Goal: Information Seeking & Learning: Learn about a topic

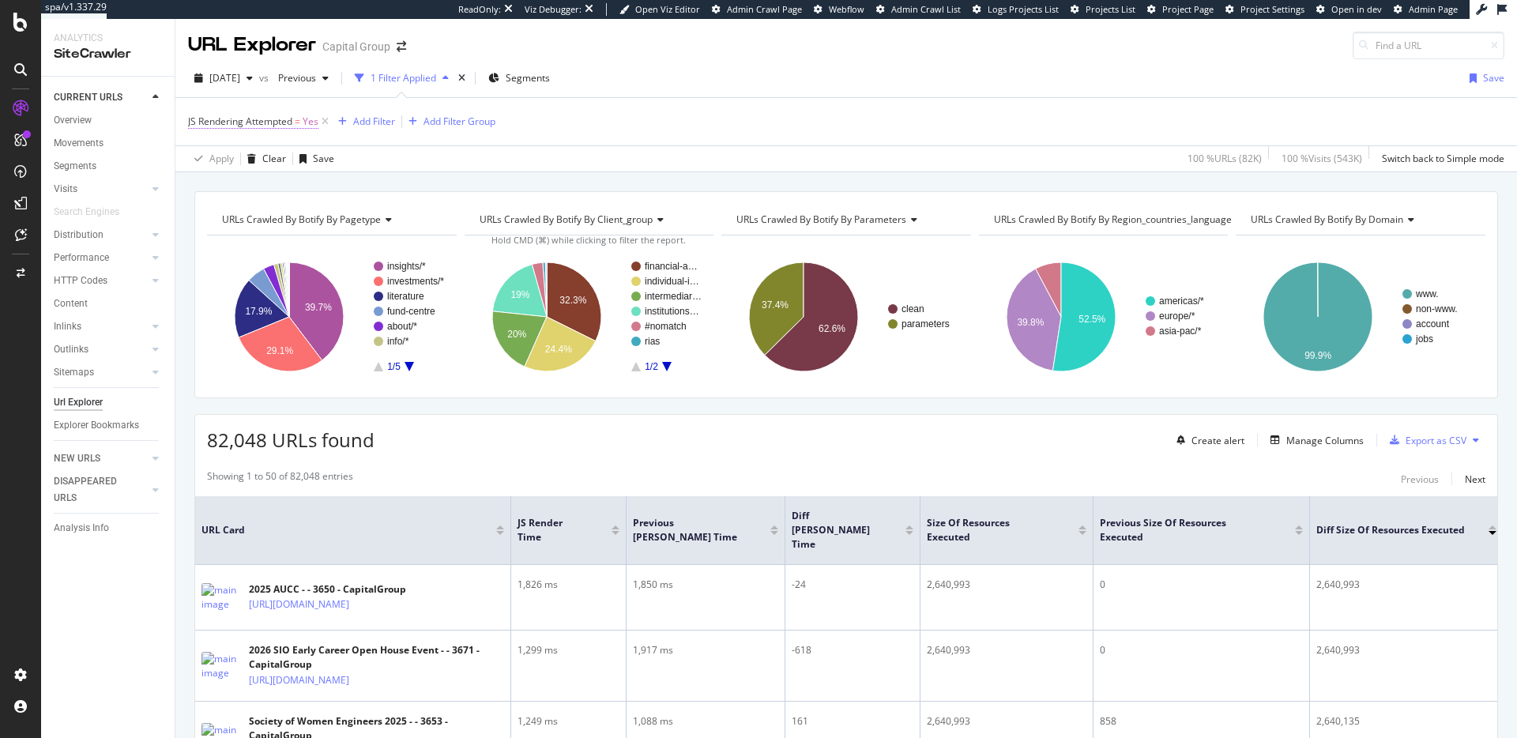
click at [291, 122] on span "JS Rendering Attempted" at bounding box center [240, 121] width 104 height 13
drag, startPoint x: 460, startPoint y: 153, endPoint x: 398, endPoint y: 133, distance: 65.7
click at [459, 152] on div "Apply Clear Save 100 % URLs ( 82K ) 100 % Visits ( 543K ) Switch back to Simple…" at bounding box center [845, 158] width 1341 height 26
click at [359, 120] on div "Add Filter" at bounding box center [374, 121] width 42 height 13
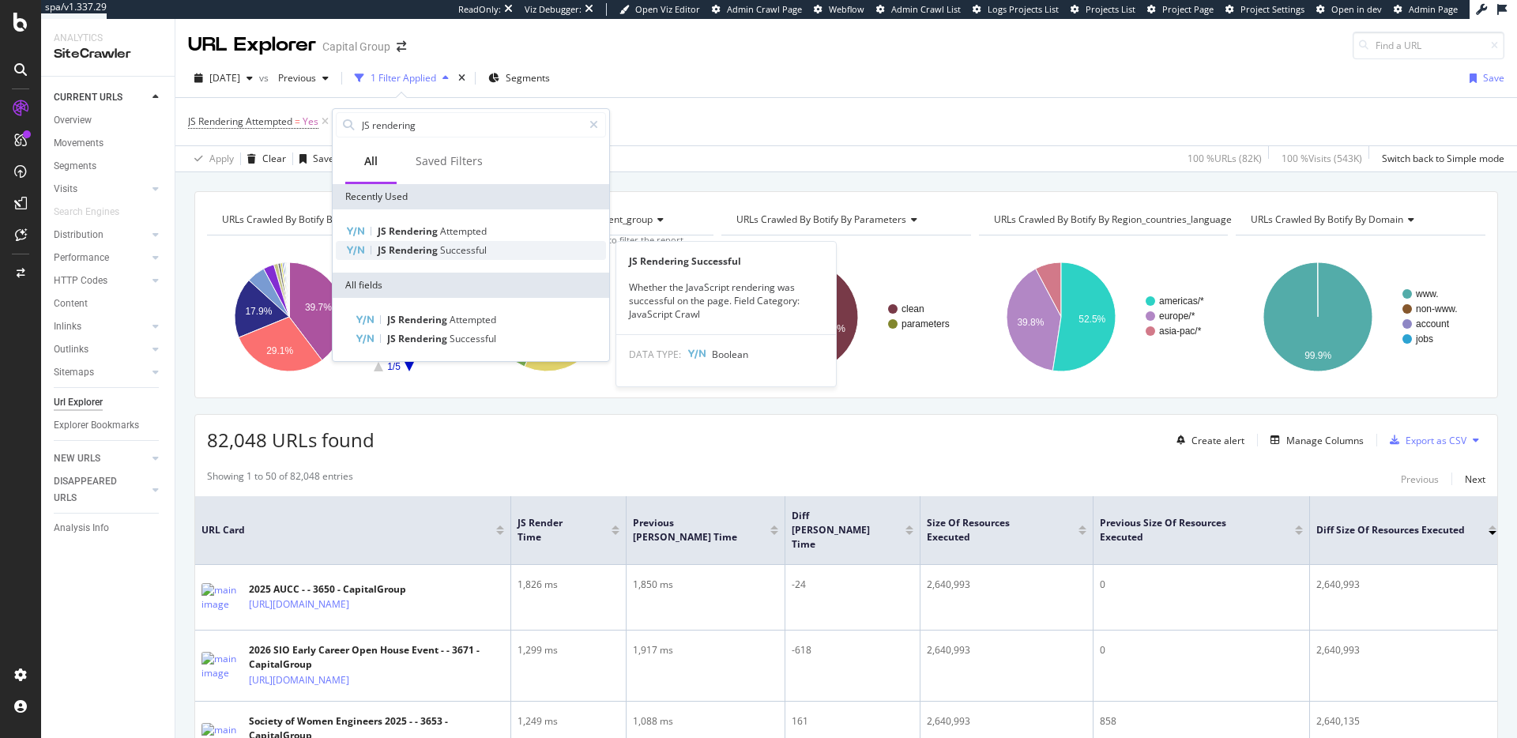
type input "JS rendering"
click at [499, 242] on div "JS Rendering Successful" at bounding box center [471, 250] width 270 height 19
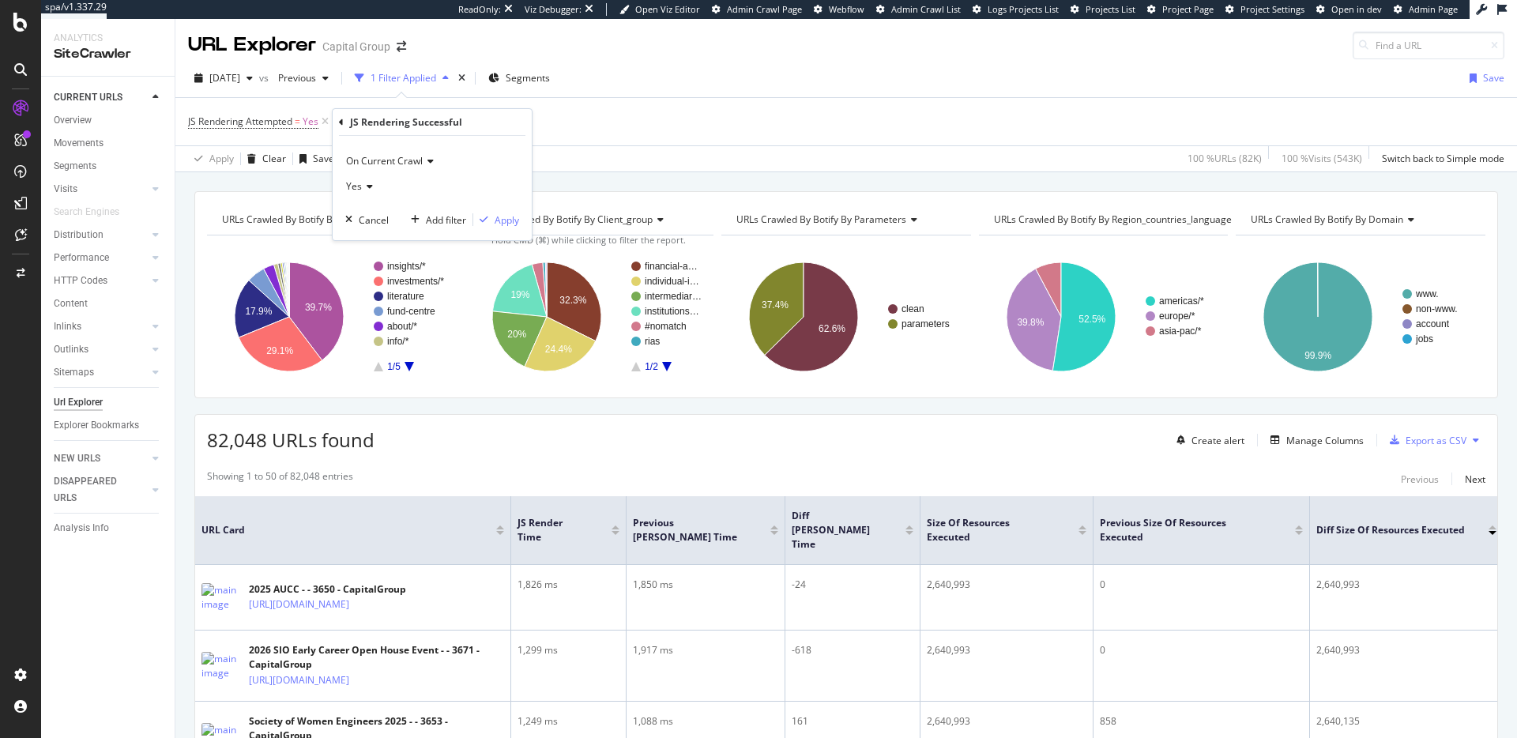
drag, startPoint x: 358, startPoint y: 184, endPoint x: 367, endPoint y: 197, distance: 15.8
click at [358, 184] on span "Yes" at bounding box center [354, 185] width 16 height 13
click at [379, 233] on div "No" at bounding box center [433, 239] width 169 height 21
click at [490, 218] on div "button" at bounding box center [483, 219] width 21 height 9
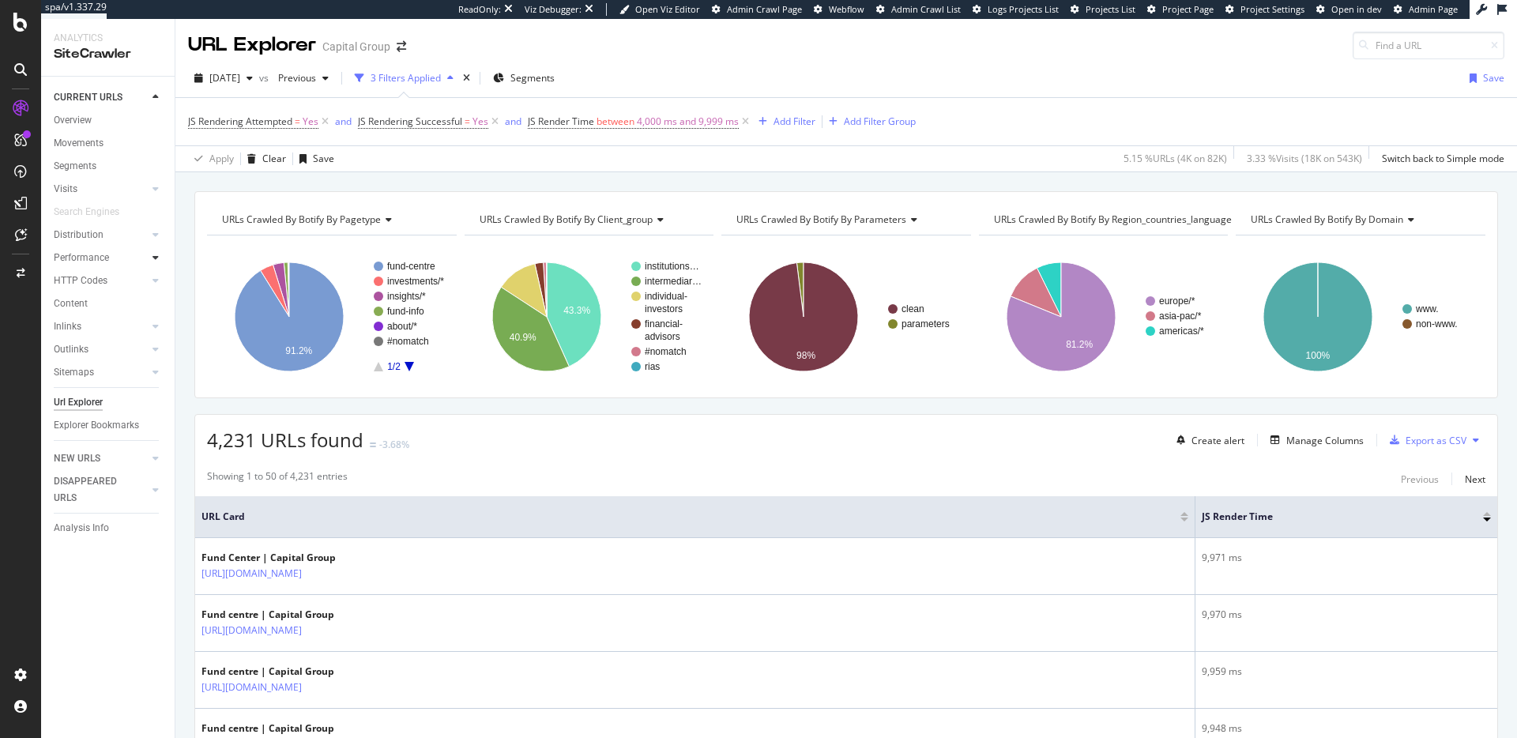
click at [158, 255] on div at bounding box center [156, 258] width 16 height 16
click at [156, 257] on icon at bounding box center [155, 257] width 6 height 9
click at [160, 237] on div at bounding box center [156, 235] width 16 height 16
click at [159, 237] on div at bounding box center [156, 235] width 16 height 16
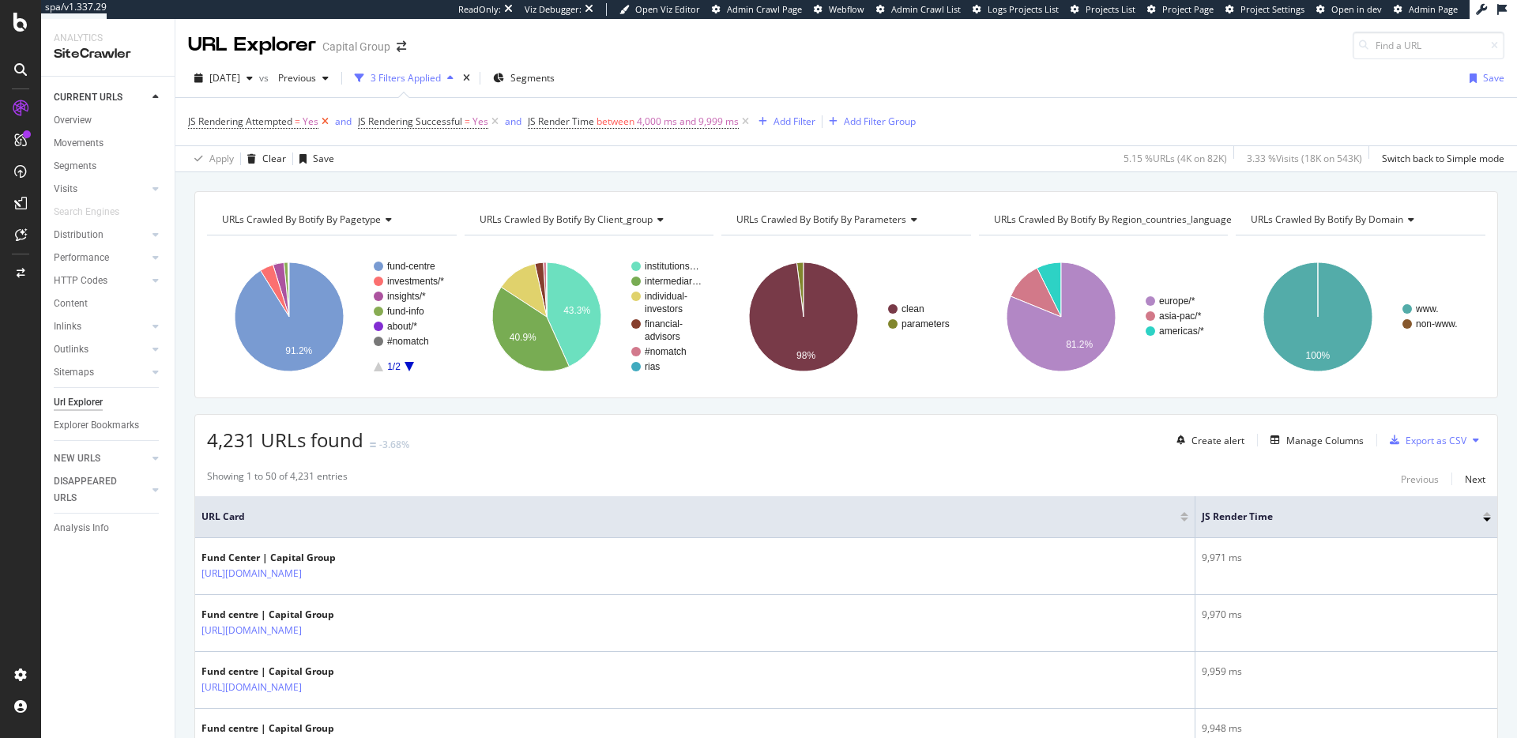
click at [325, 121] on icon at bounding box center [324, 122] width 13 height 16
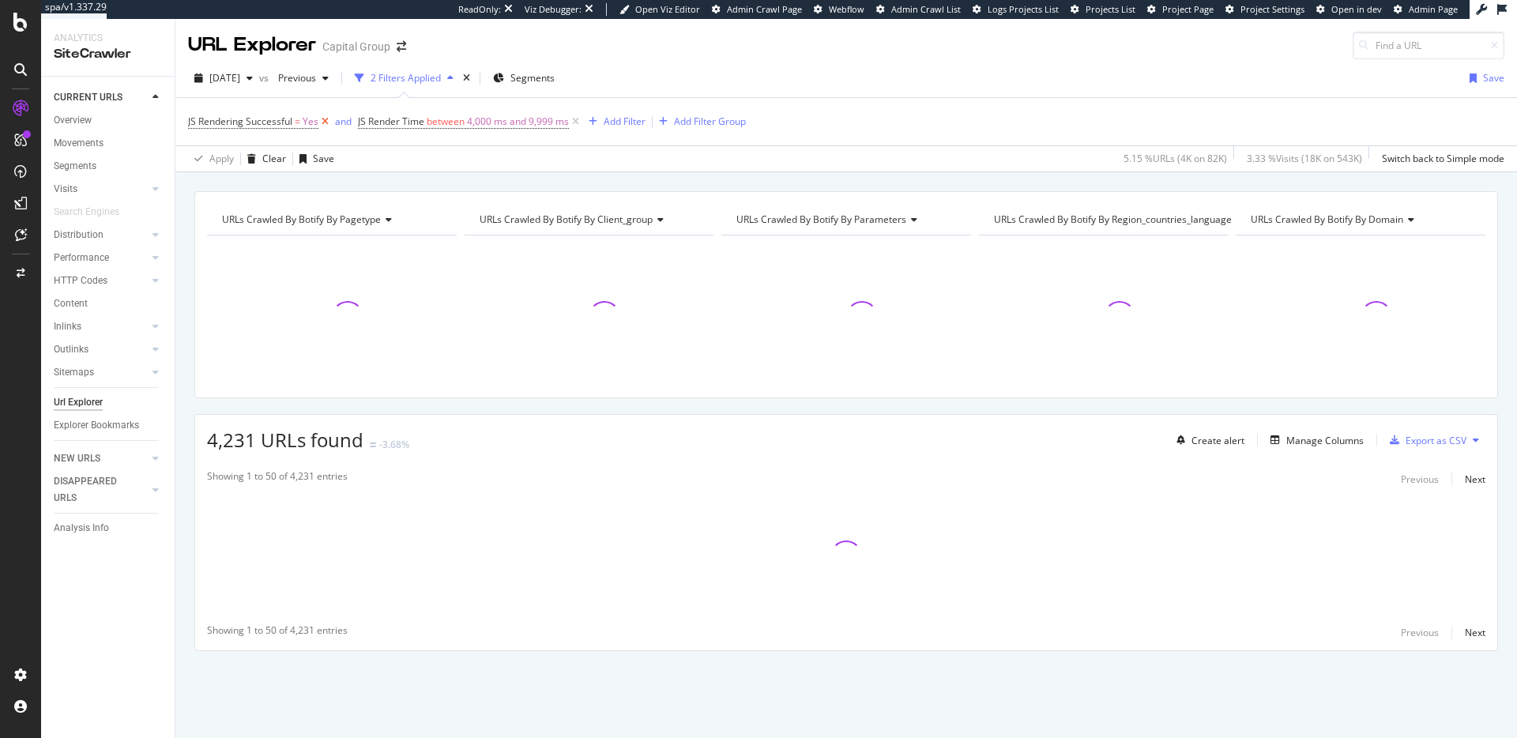
click at [325, 121] on icon at bounding box center [324, 122] width 13 height 16
click at [325, 121] on span "4,000 ms and 9,999 ms" at bounding box center [348, 122] width 102 height 22
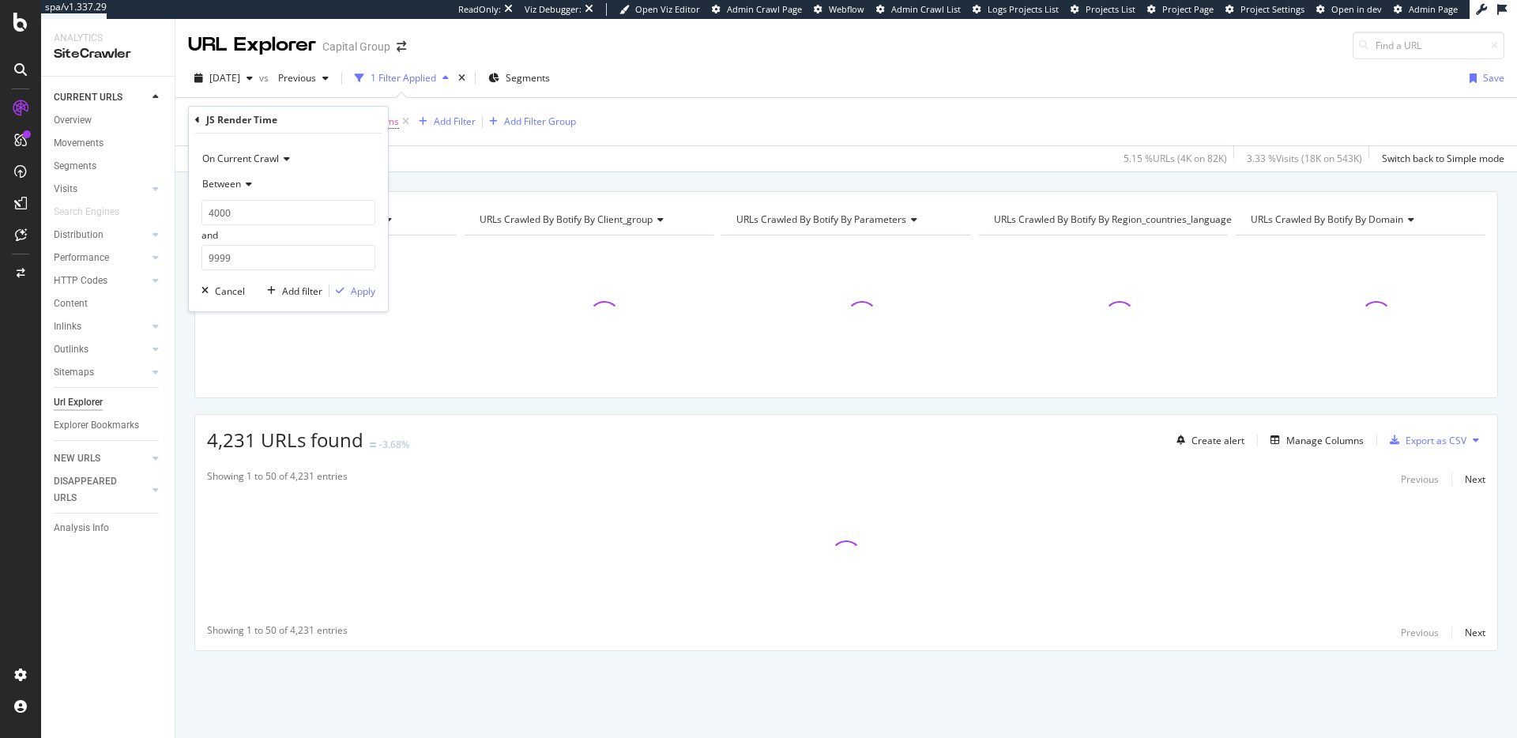
drag, startPoint x: 453, startPoint y: 144, endPoint x: 419, endPoint y: 138, distance: 34.4
click at [453, 144] on div "JS Render Time between 4,000 ms and 9,999 ms Add Filter Add Filter Group" at bounding box center [846, 121] width 1316 height 47
click at [403, 119] on icon at bounding box center [405, 122] width 13 height 16
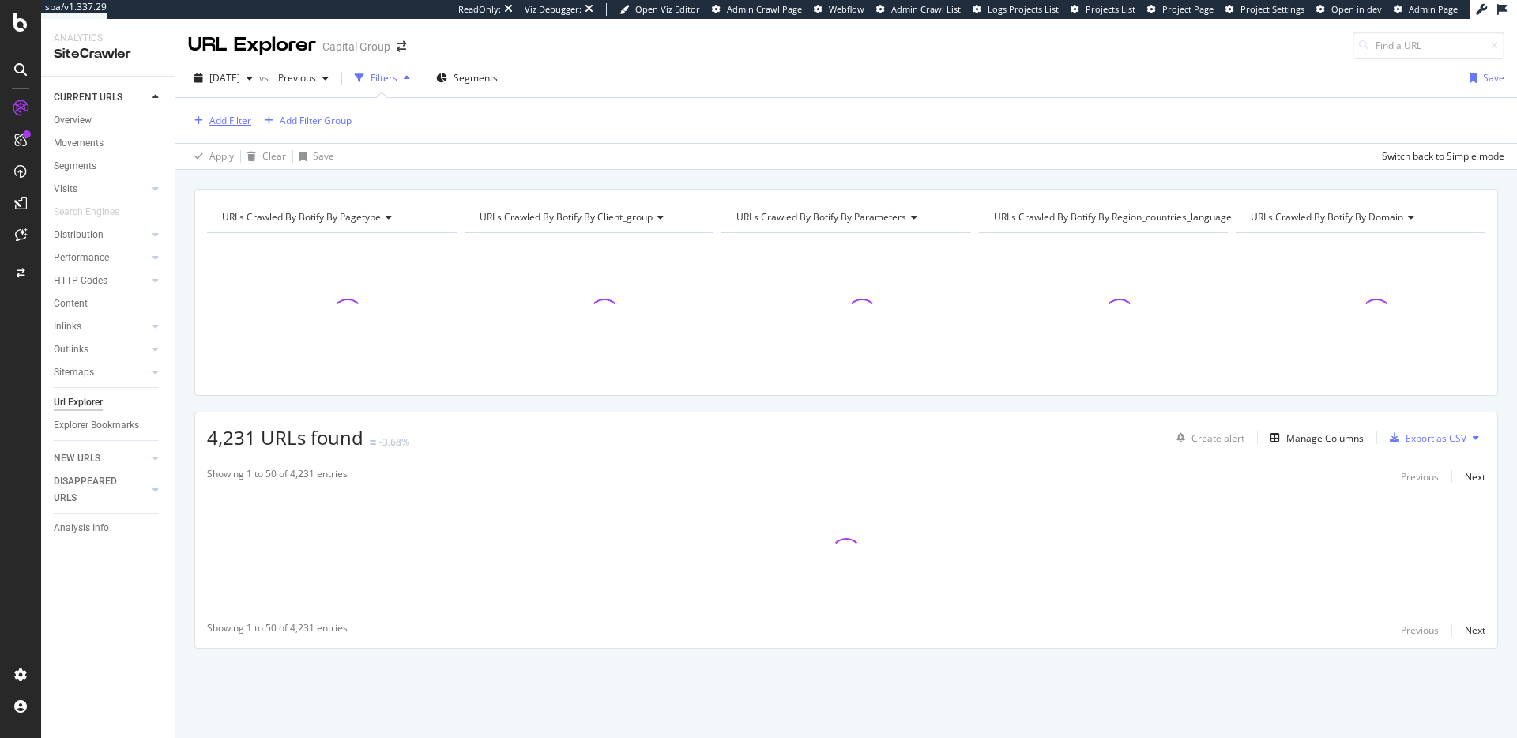
click at [235, 118] on div "Add Filter" at bounding box center [230, 120] width 42 height 13
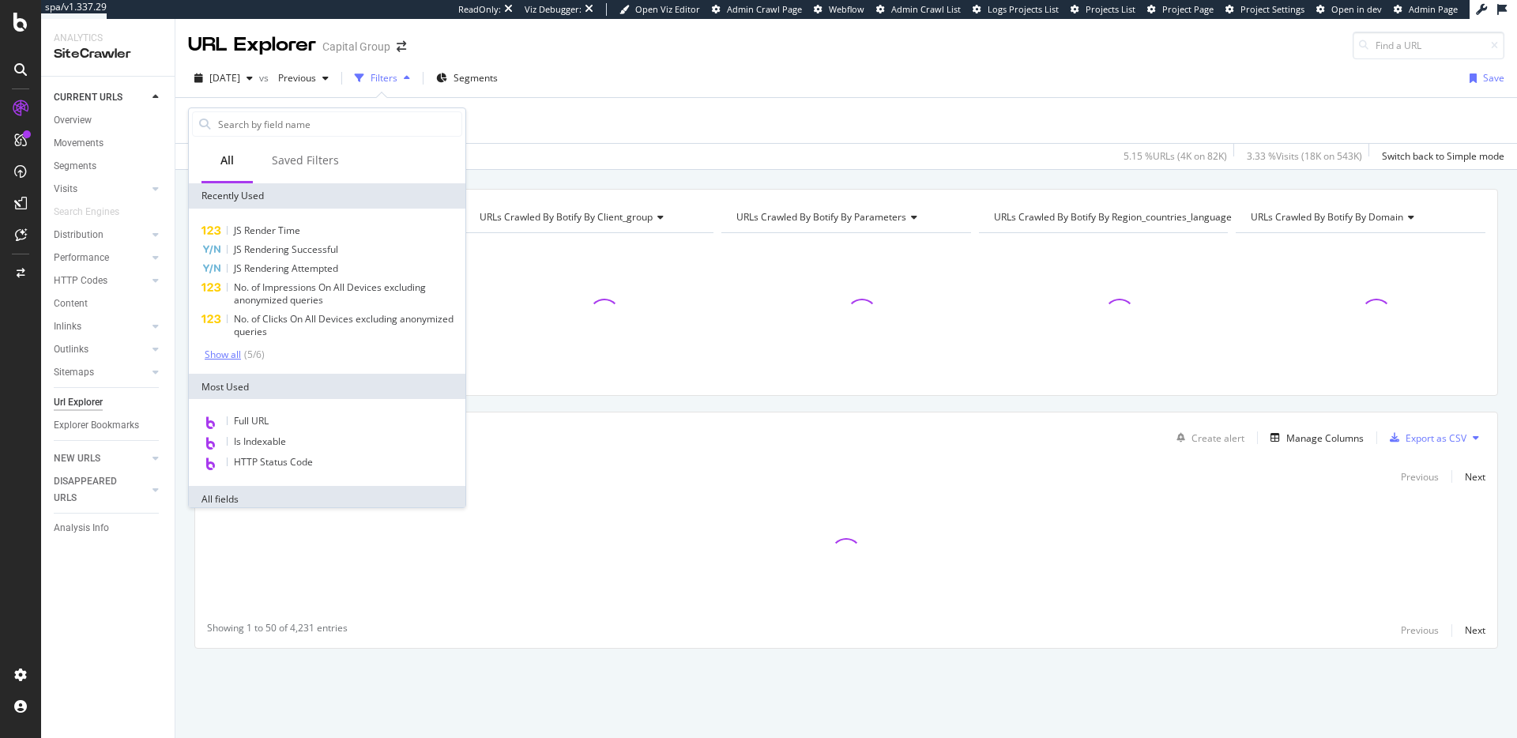
click at [239, 349] on div "Show all" at bounding box center [223, 354] width 36 height 11
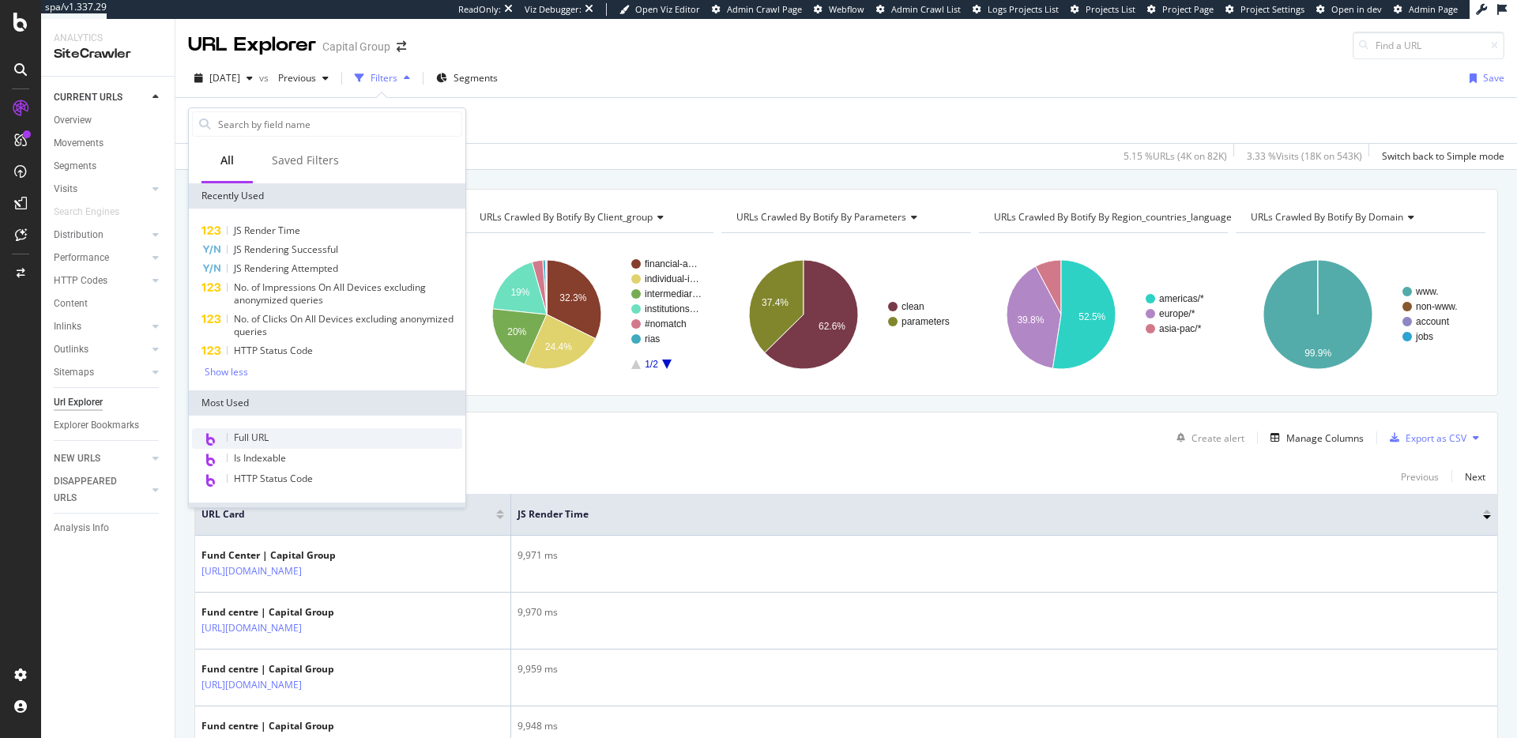
click at [309, 430] on div "Full URL" at bounding box center [327, 438] width 270 height 21
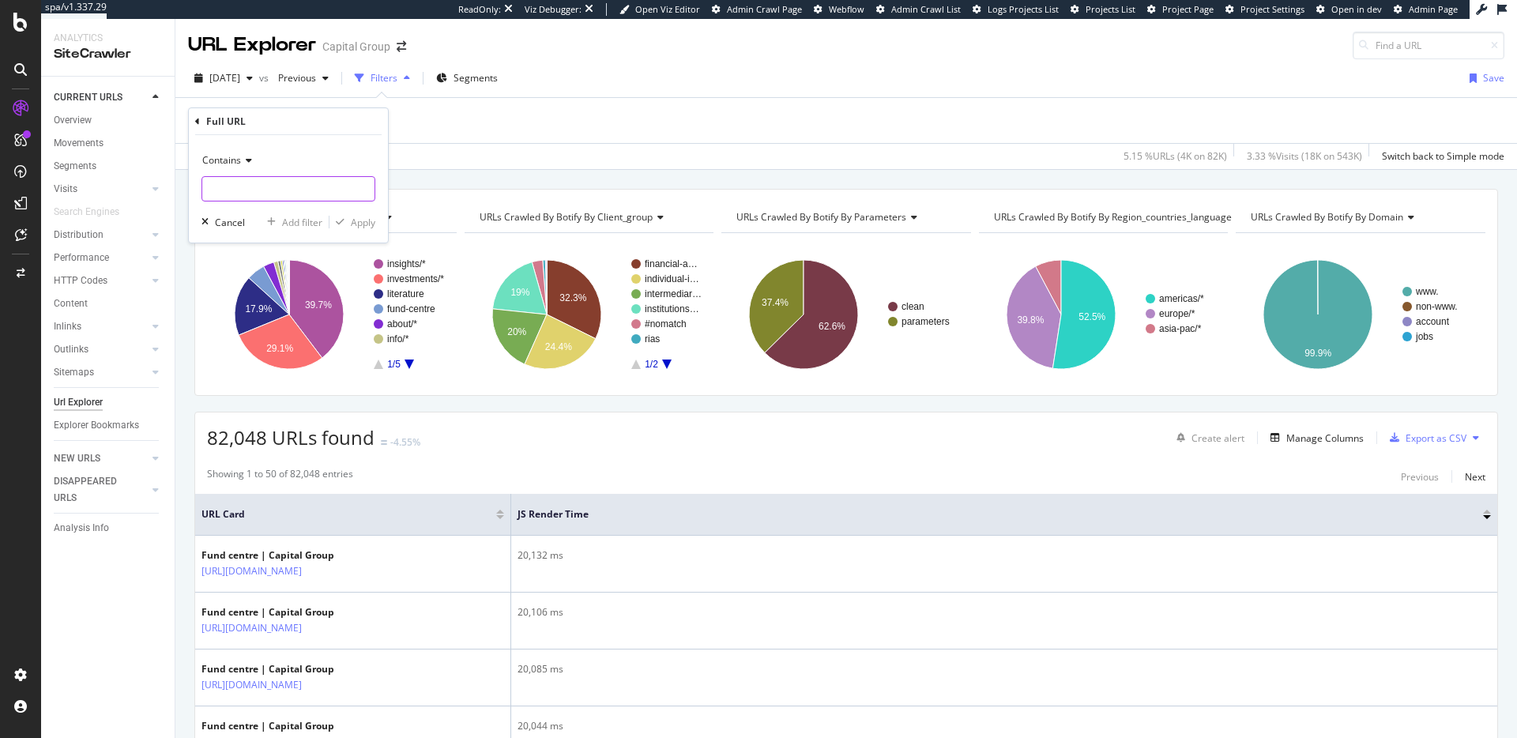
drag, startPoint x: 321, startPoint y: 182, endPoint x: 301, endPoint y: 175, distance: 21.0
click at [321, 182] on input "text" at bounding box center [288, 188] width 172 height 25
paste input "https://www.capitalgroup.com/advisor/investments/exchange-traded-funds.html"
type input "https://www.capitalgroup.com/advisor/investments/exchange-traded-funds.html"
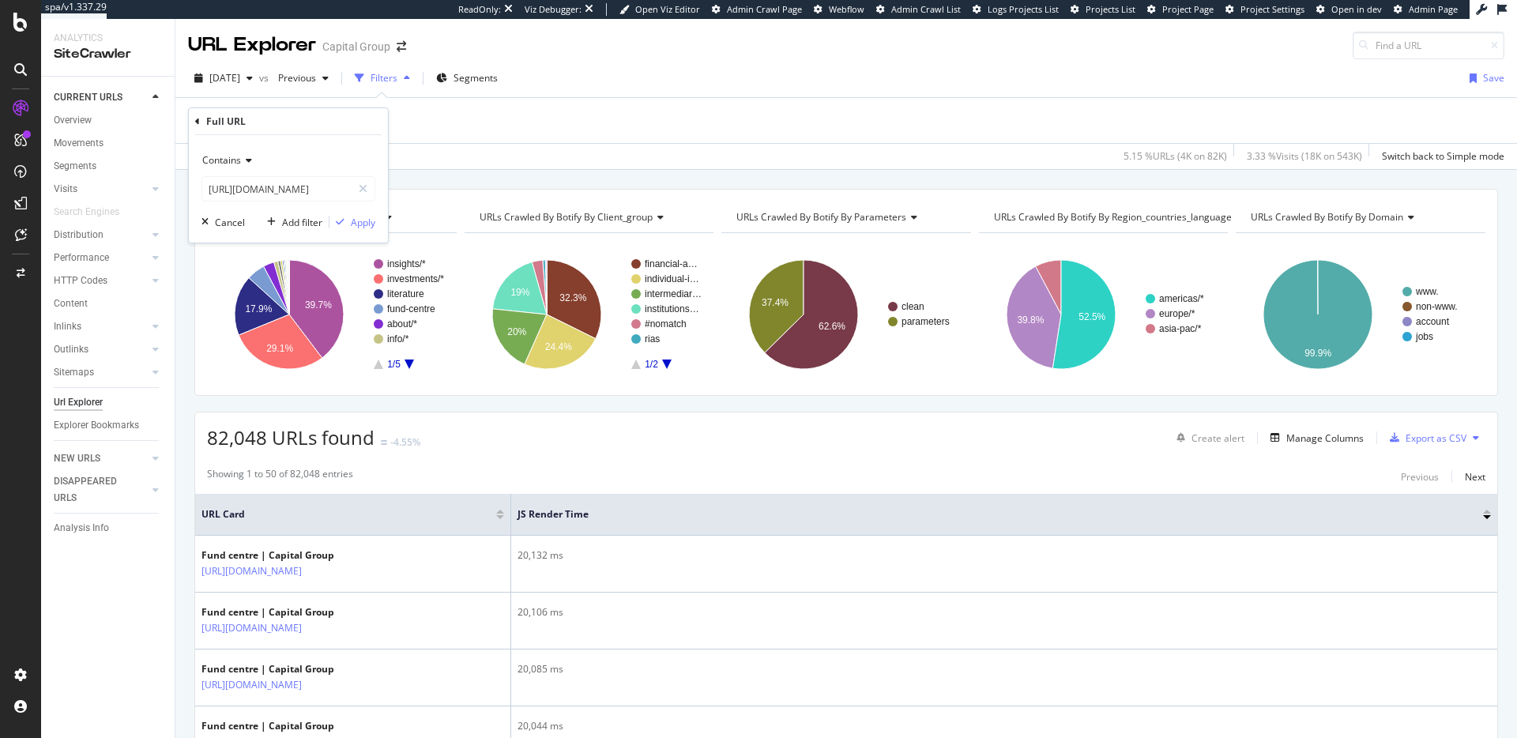
click at [239, 158] on span "Contains" at bounding box center [221, 159] width 39 height 13
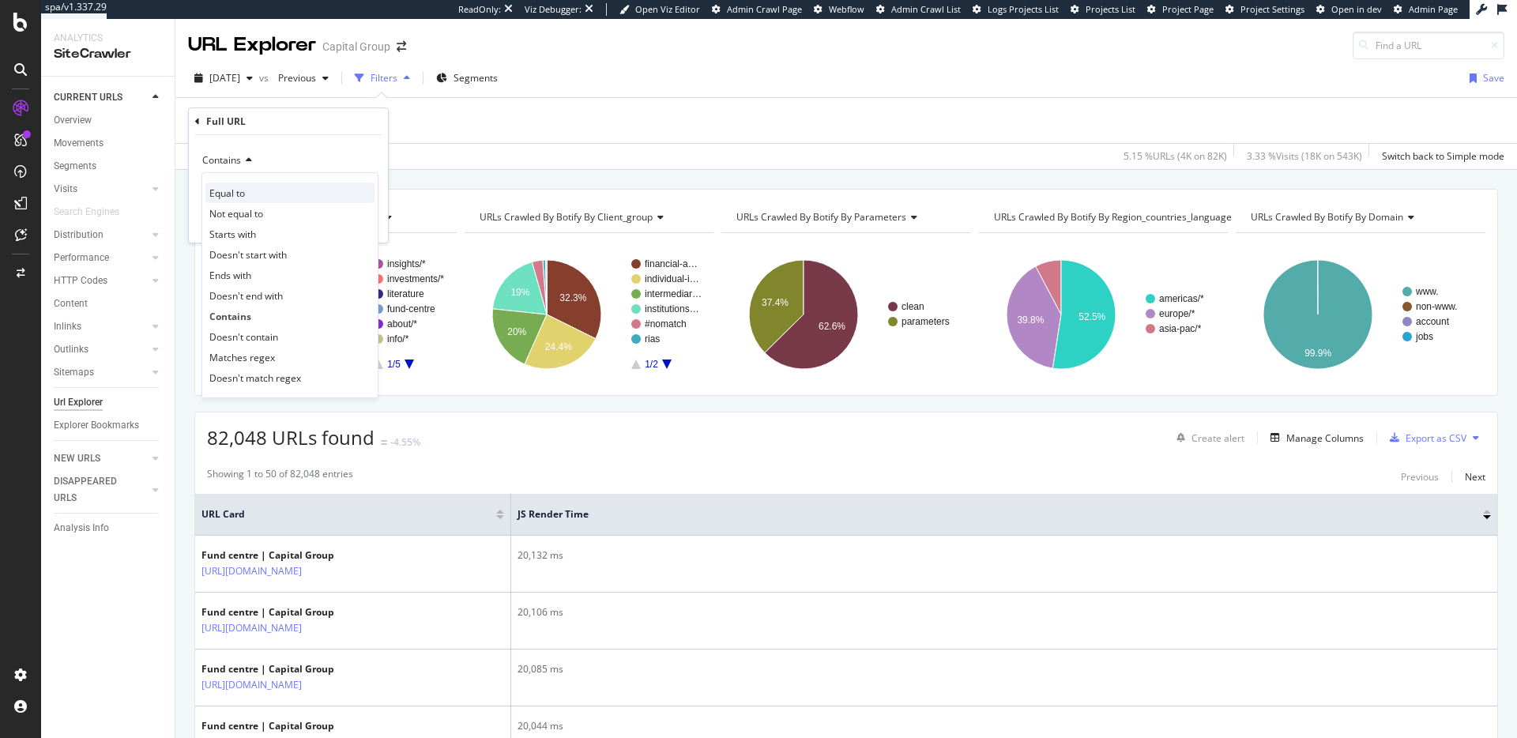
click at [254, 197] on div "Equal to" at bounding box center [289, 192] width 169 height 21
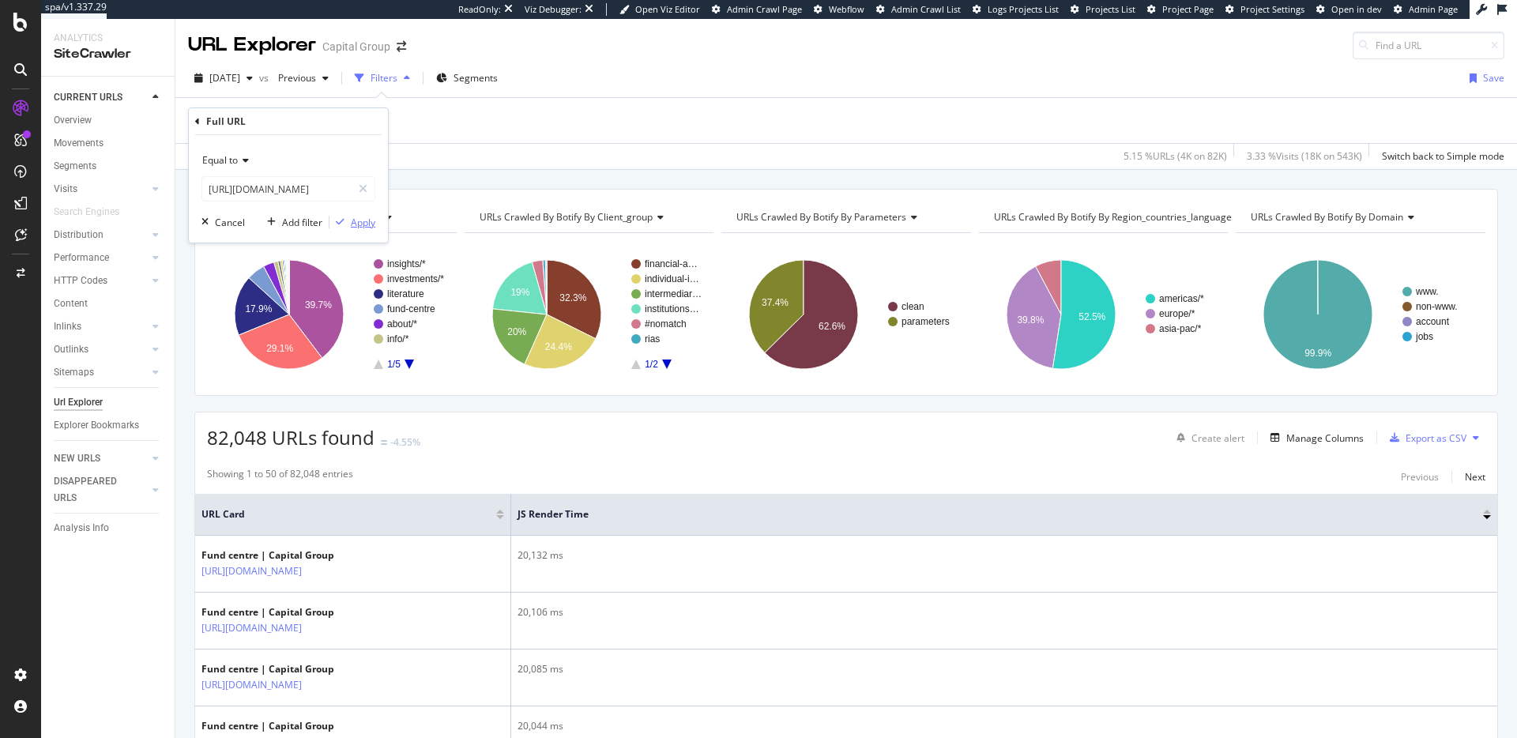
click at [365, 214] on button "Apply" at bounding box center [352, 222] width 46 height 16
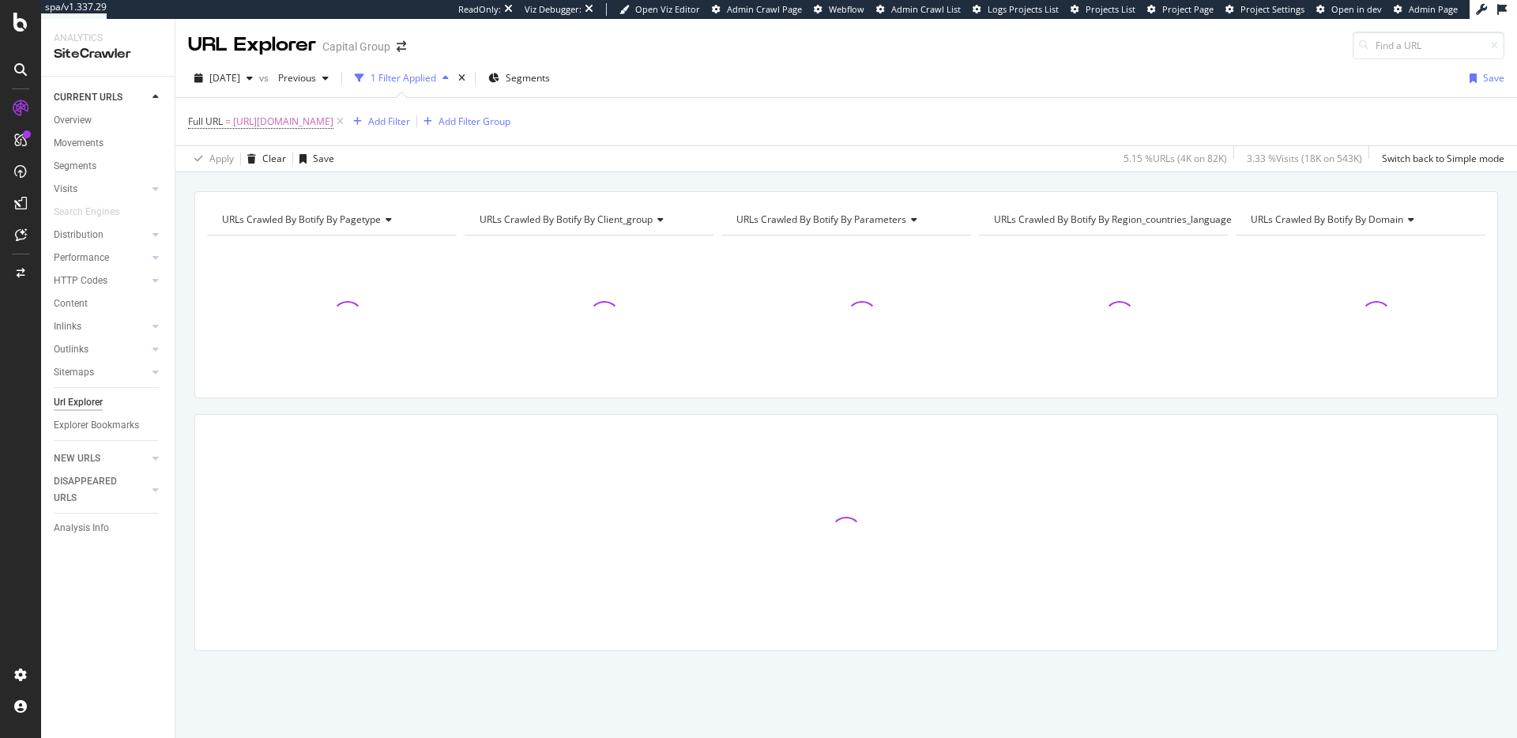
click at [361, 220] on span "URLs Crawled By Botify By pagetype" at bounding box center [301, 218] width 159 height 13
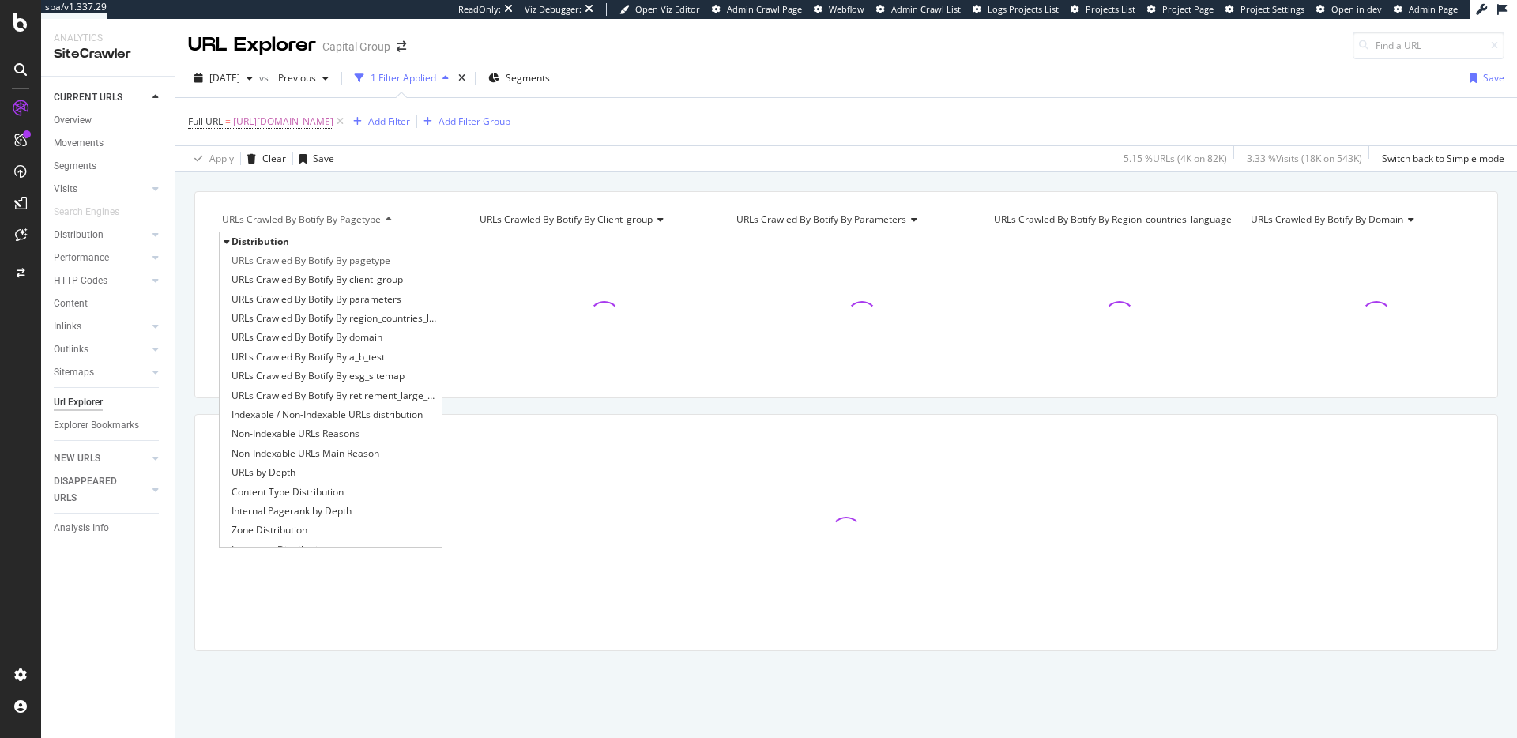
click at [896, 125] on div "Full URL = https://www.capitalgroup.com/advisor/investments/exchange-traded-fun…" at bounding box center [846, 121] width 1316 height 47
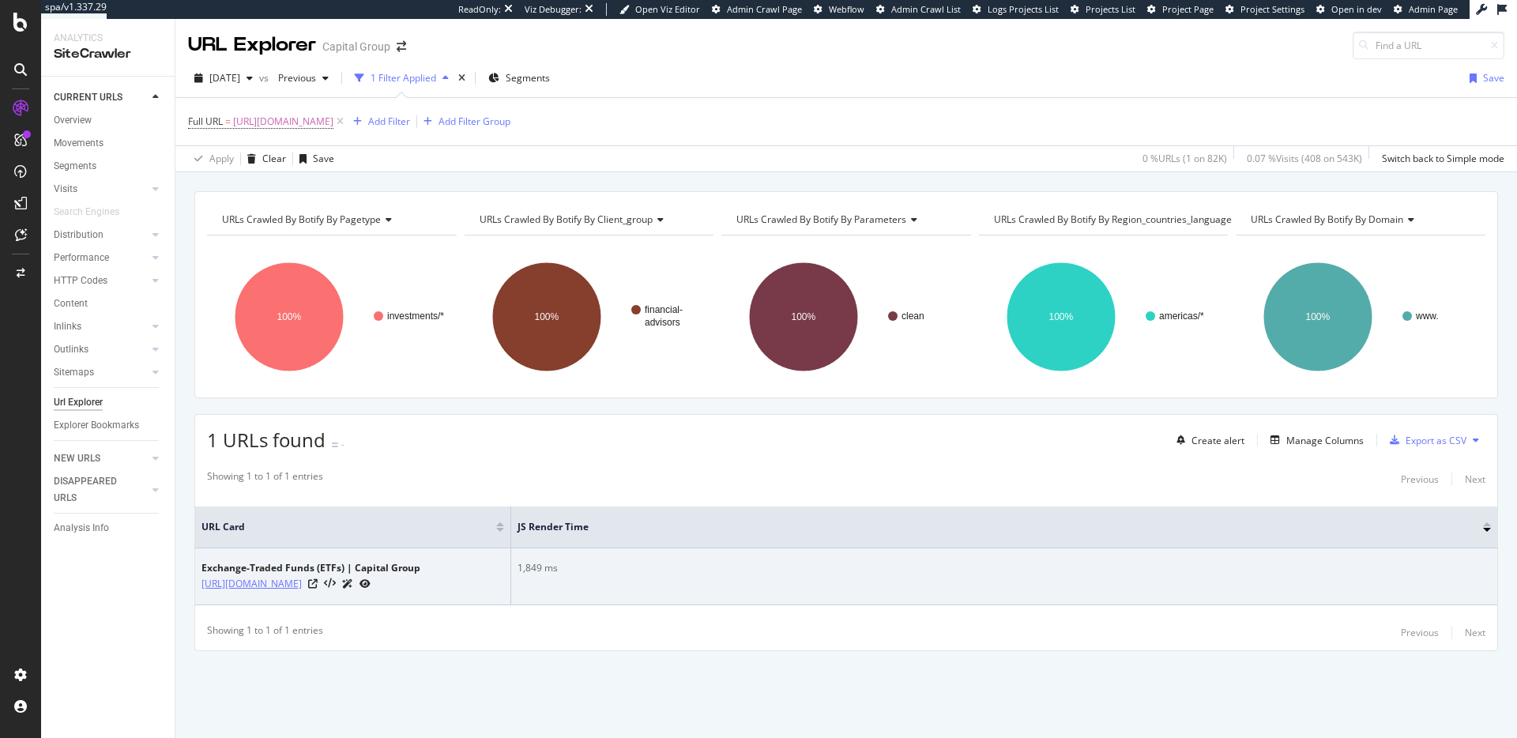
click at [302, 576] on link "https://www.capitalgroup.com/advisor/investments/exchange-traded-funds.html" at bounding box center [251, 584] width 100 height 16
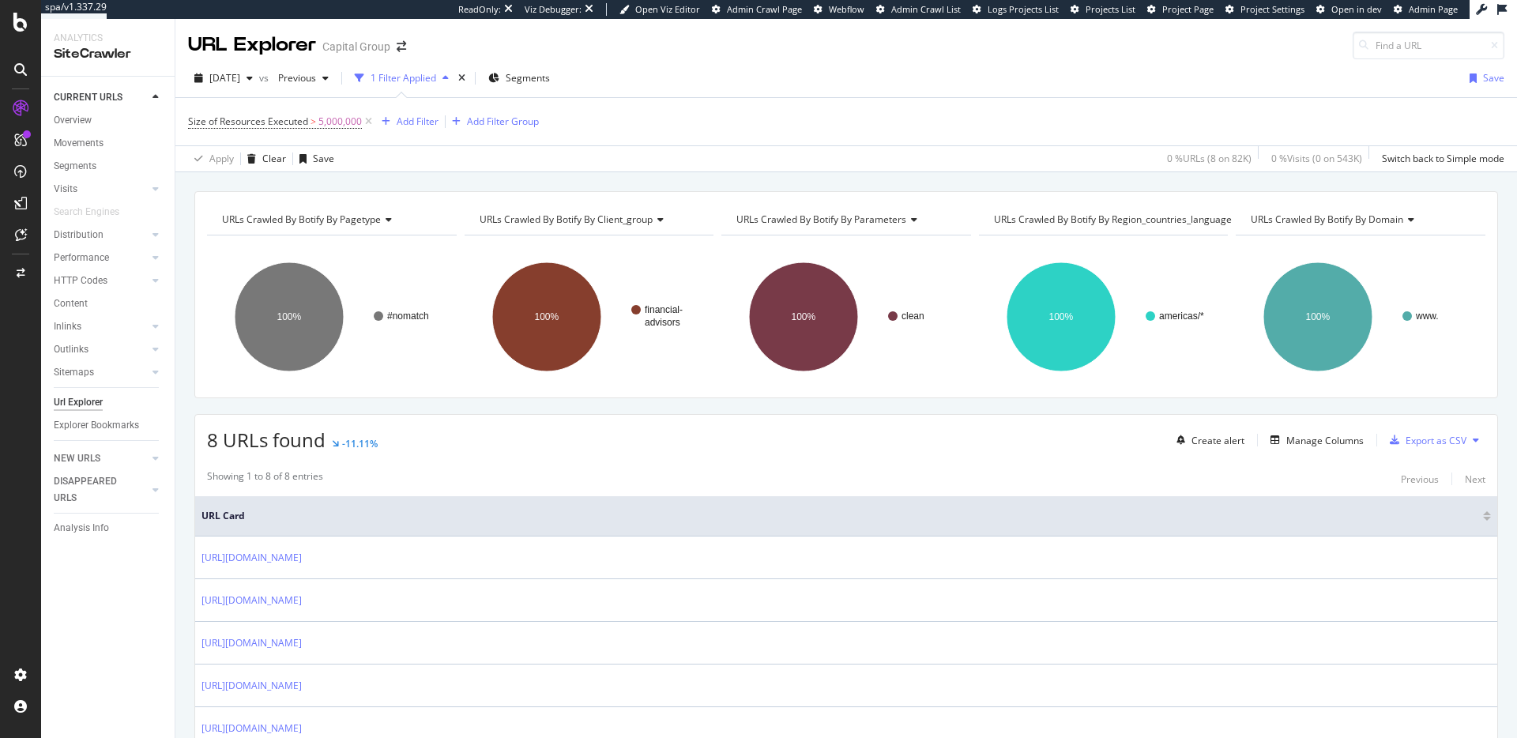
click at [1220, 89] on div "2025 Sep. 12th vs Previous 1 Filter Applied Segments Save" at bounding box center [845, 82] width 1341 height 32
click at [341, 118] on span "5,000,000" at bounding box center [339, 122] width 43 height 22
click at [255, 211] on input "5000000" at bounding box center [288, 212] width 174 height 25
click at [251, 181] on span "Greater than" at bounding box center [230, 183] width 57 height 13
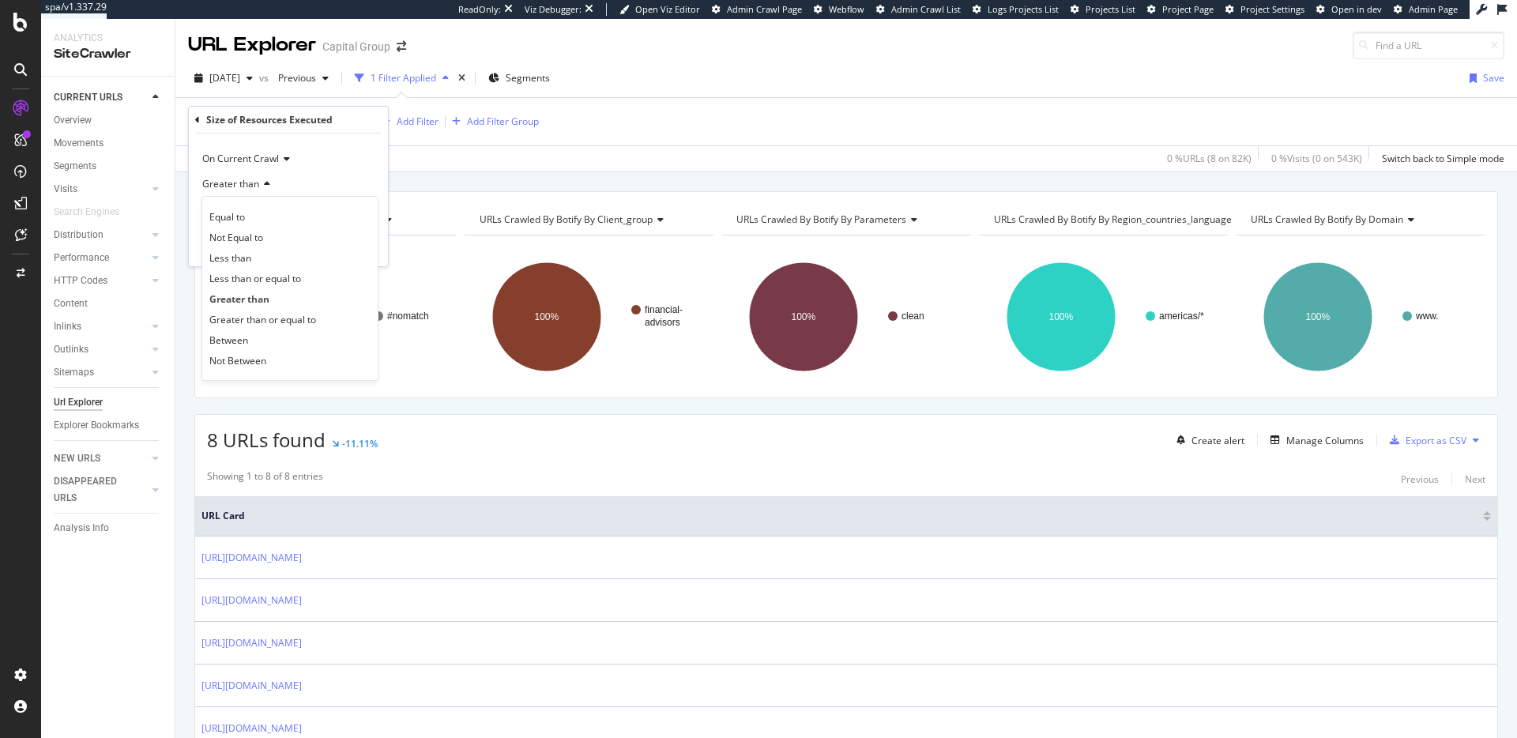
click at [255, 150] on div "On Current Crawl" at bounding box center [288, 158] width 174 height 25
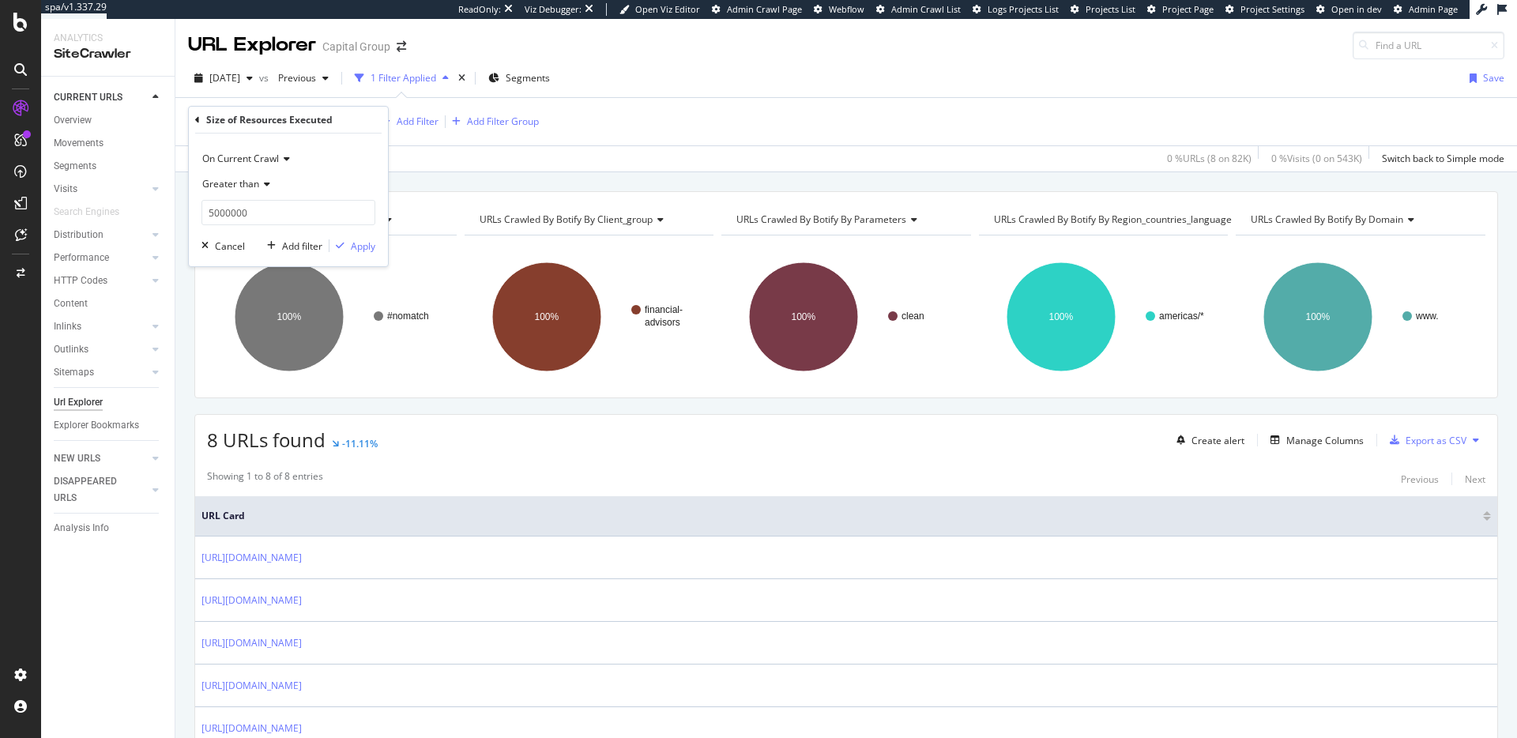
click at [194, 122] on div "Size of Resources Executed On Current Crawl Greater than 5000000 Cancel Add fil…" at bounding box center [288, 187] width 199 height 160
click at [196, 120] on icon at bounding box center [197, 119] width 5 height 9
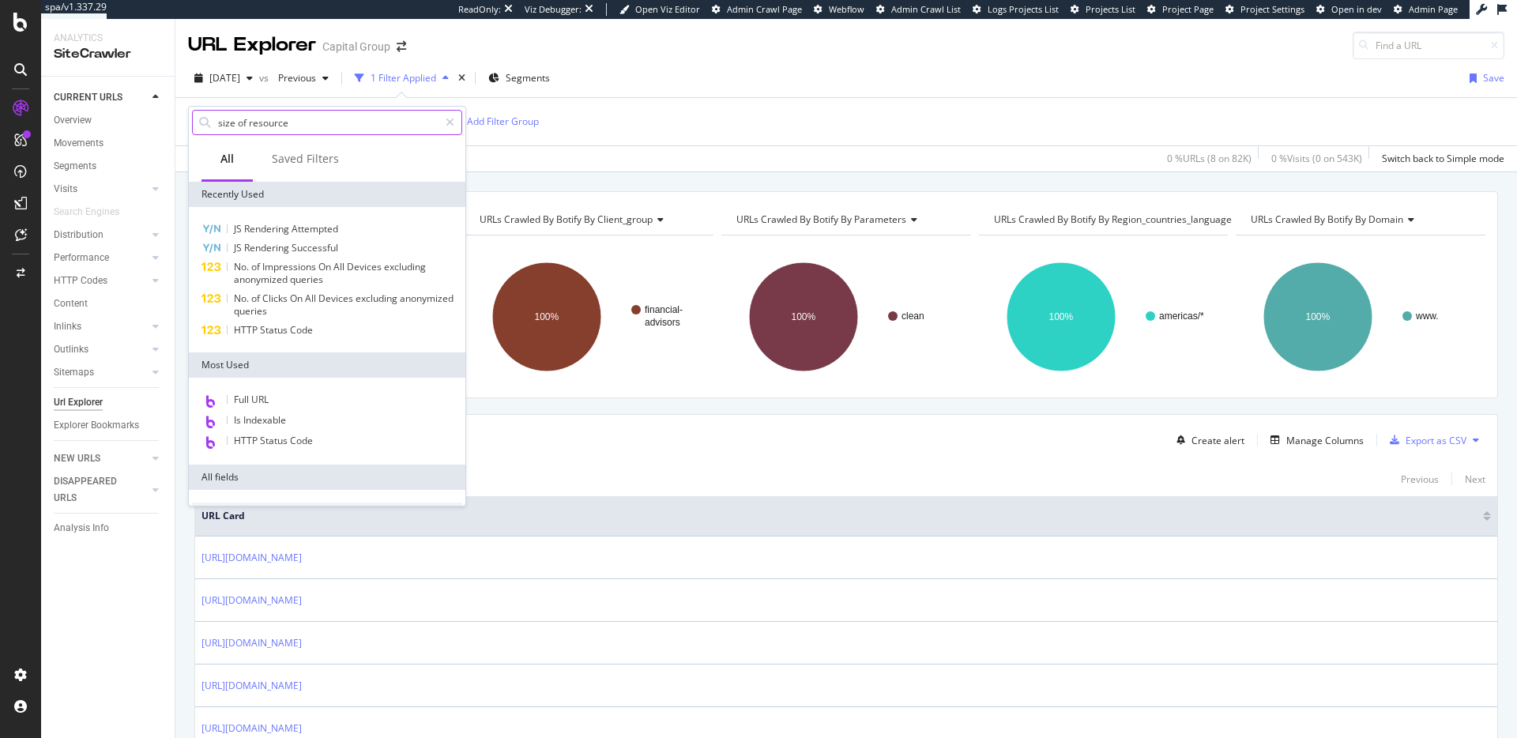
type input "size of resources"
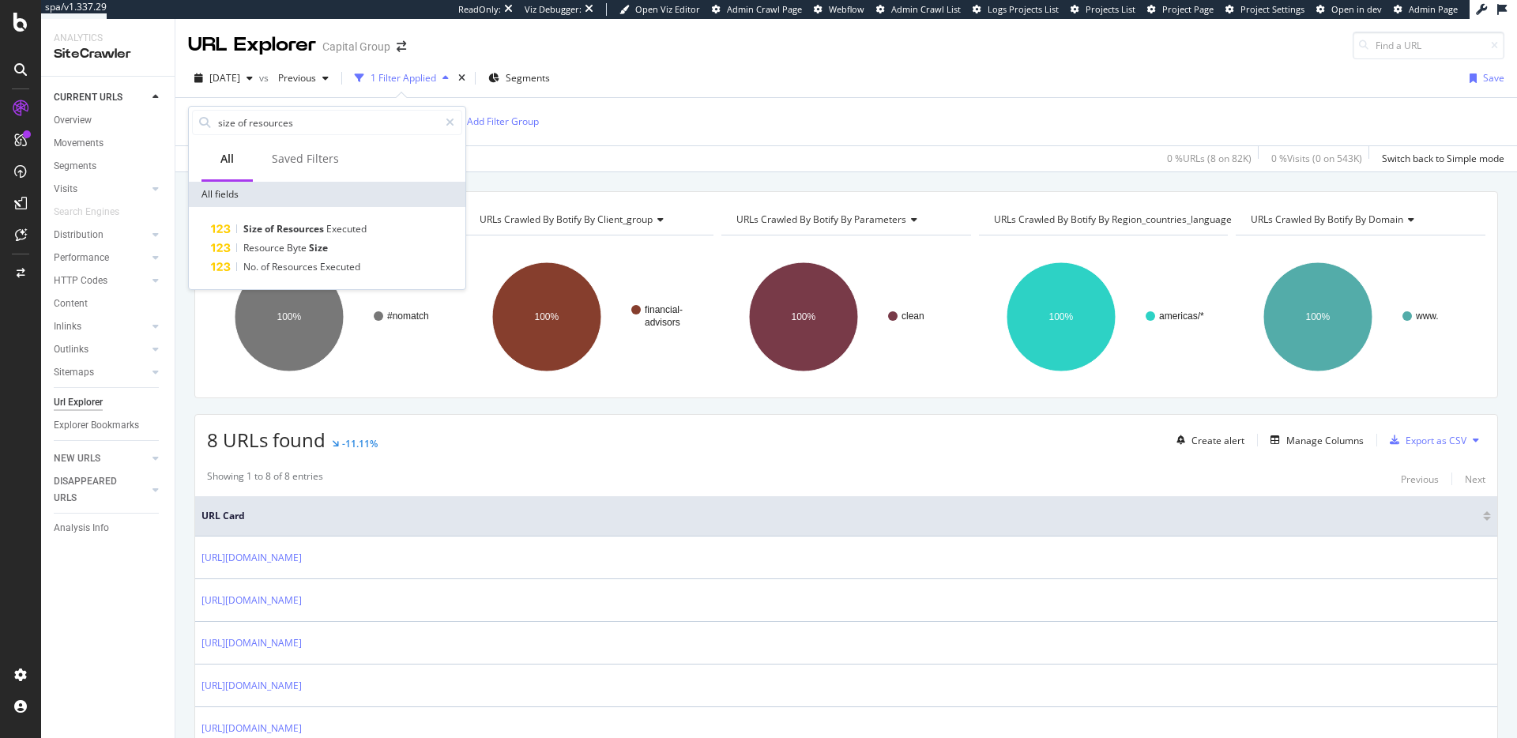
click at [734, 90] on div "[DATE] vs Previous 1 Filter Applied Segments Save" at bounding box center [845, 82] width 1341 height 32
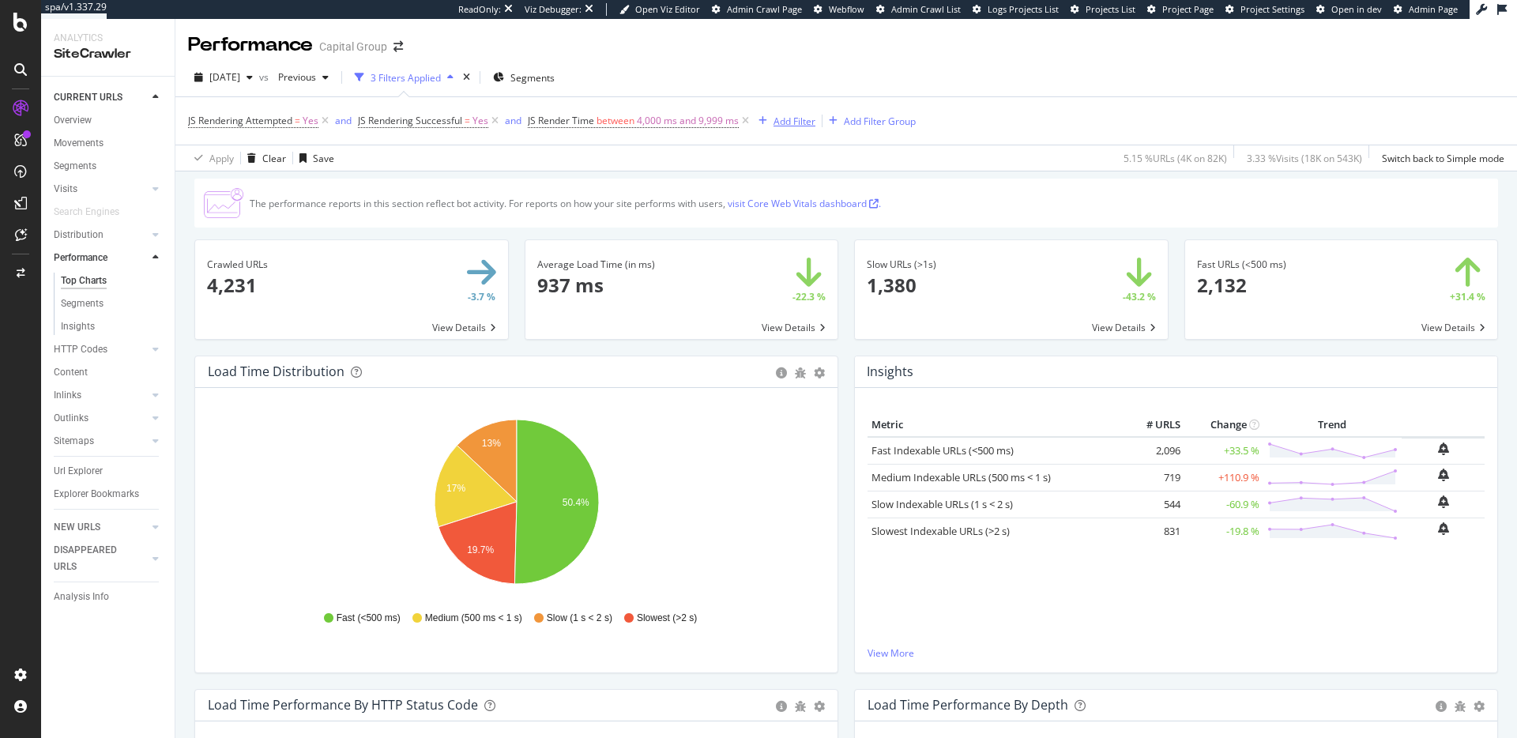
drag, startPoint x: 747, startPoint y: 121, endPoint x: 528, endPoint y: 116, distance: 219.6
click at [746, 121] on icon at bounding box center [745, 121] width 13 height 16
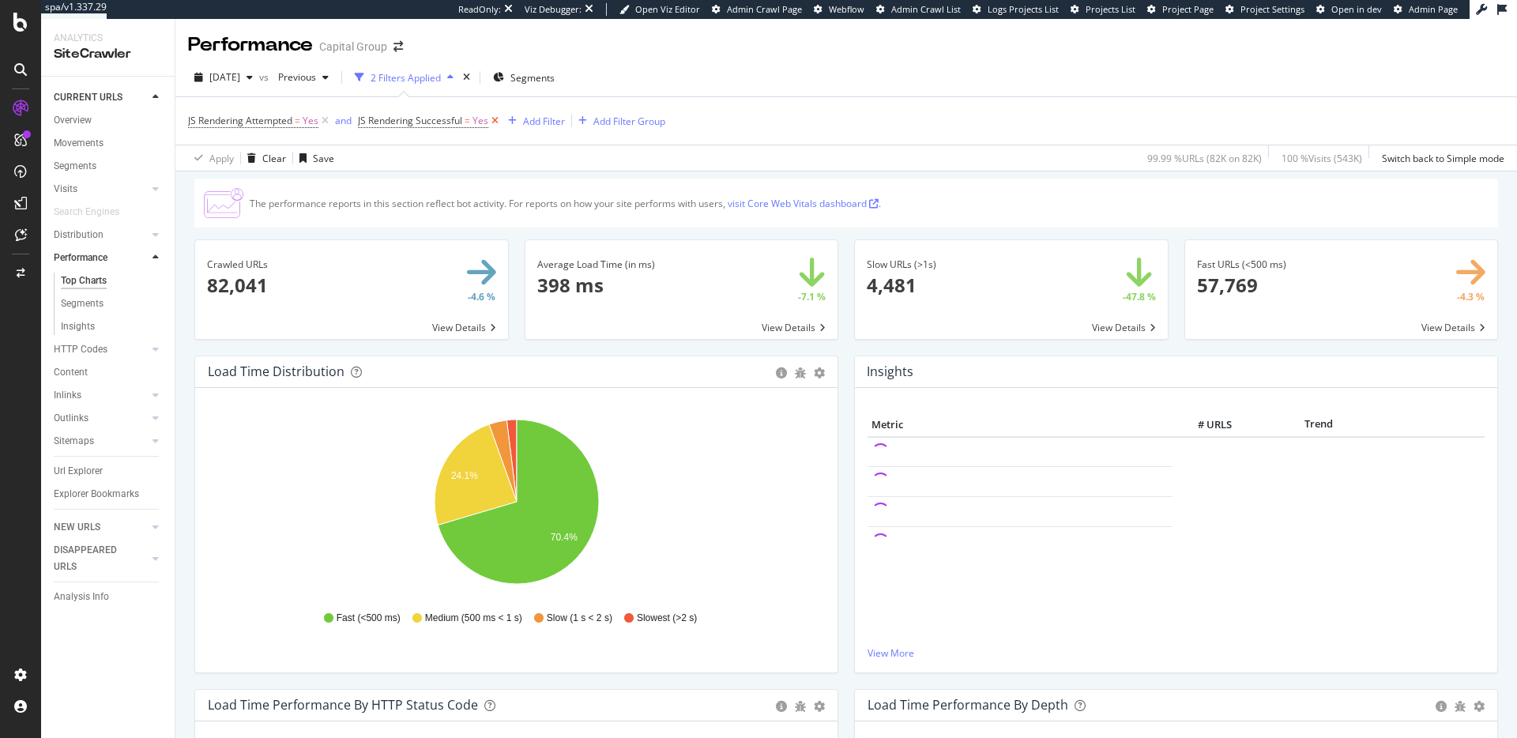
click at [494, 124] on icon at bounding box center [494, 121] width 13 height 16
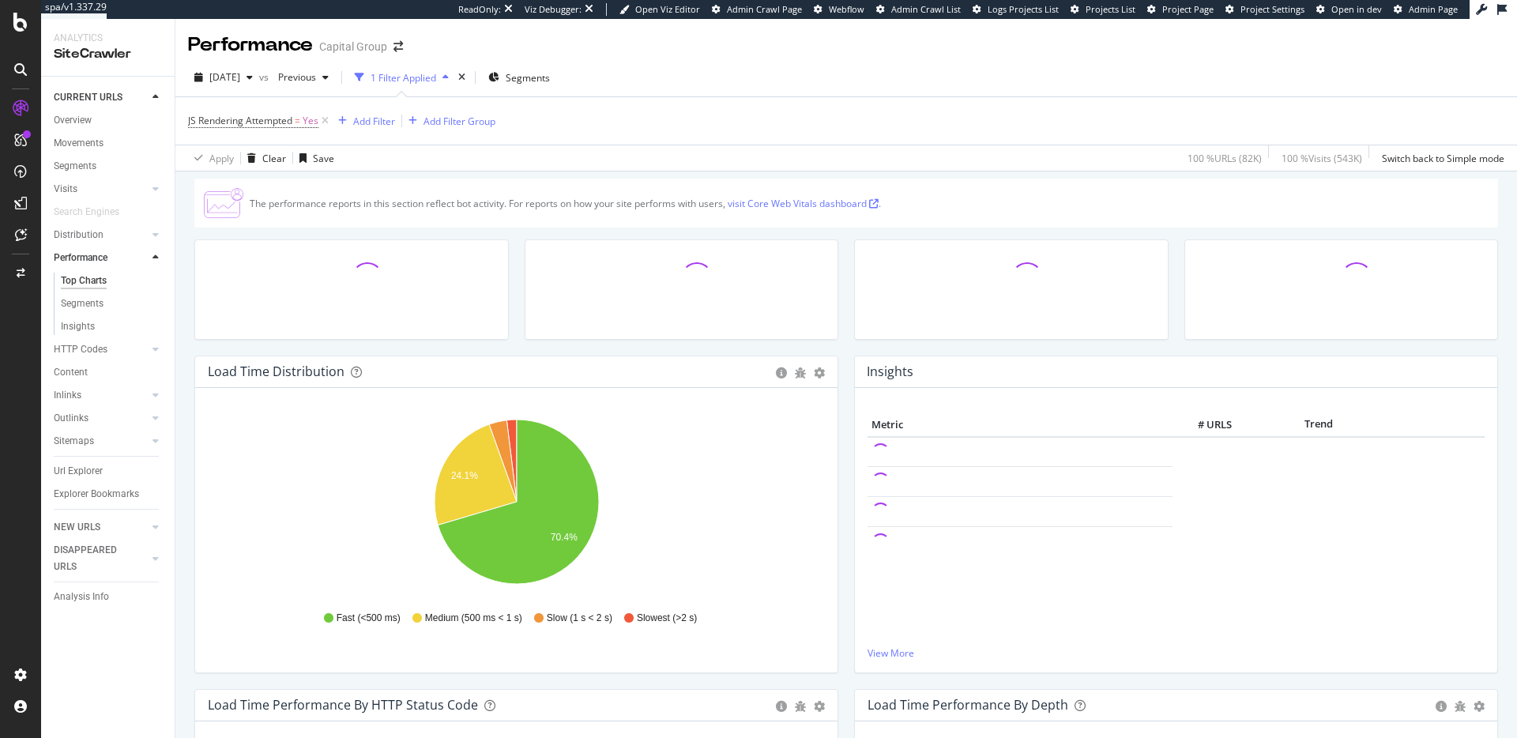
click at [1175, 76] on div "2025 Sep. 12th vs Previous 1 Filter Applied Segments" at bounding box center [845, 81] width 1341 height 32
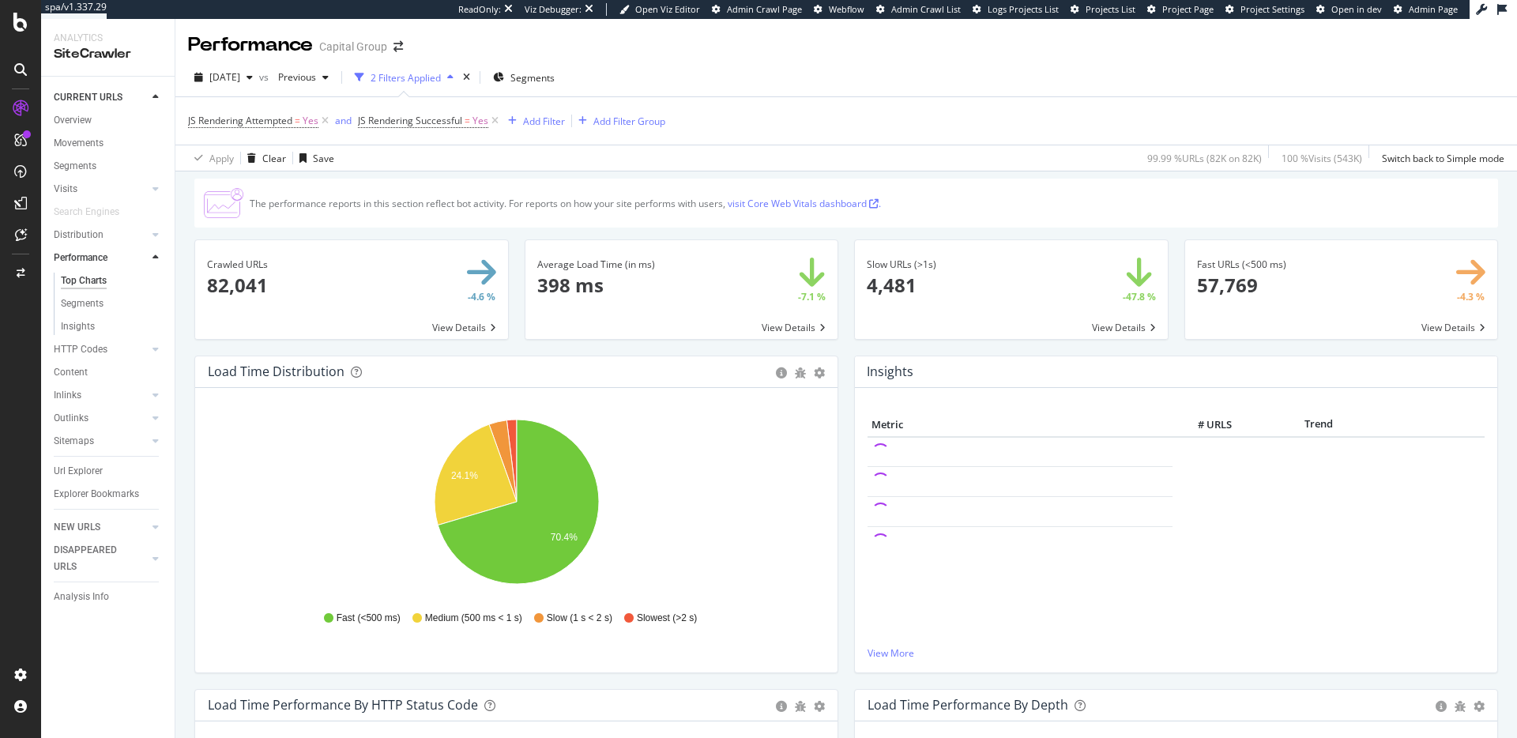
click at [1183, 62] on div "2025 Sep. 12th vs Previous 2 Filters Applied Segments JS Rendering Attempted = …" at bounding box center [845, 114] width 1341 height 113
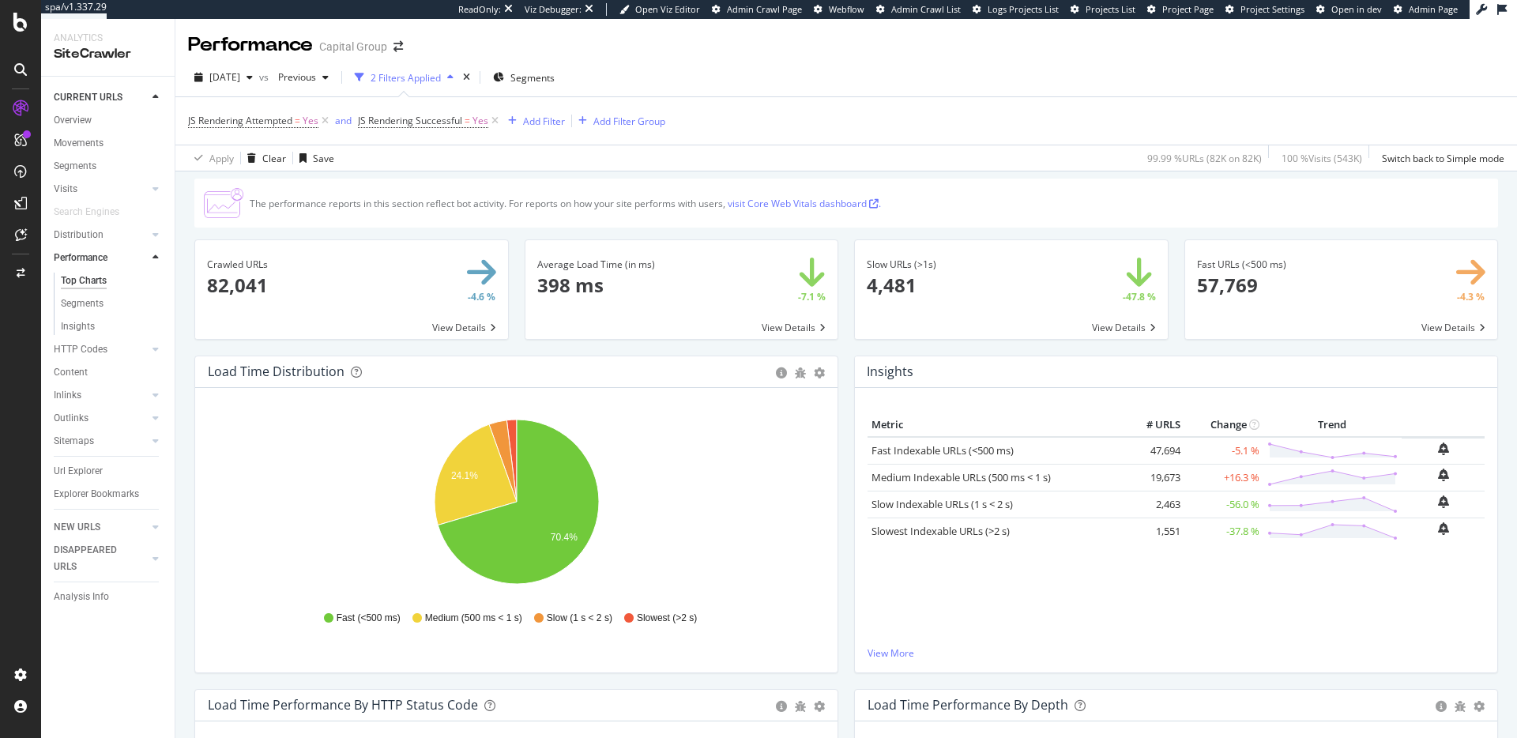
drag, startPoint x: 1103, startPoint y: 143, endPoint x: 1040, endPoint y: 169, distance: 67.6
click at [1103, 143] on div "JS Rendering Attempted = Yes and JS Rendering Successful = Yes Add Filter Add F…" at bounding box center [846, 120] width 1316 height 47
drag, startPoint x: 494, startPoint y: 120, endPoint x: 473, endPoint y: 123, distance: 20.8
click at [494, 120] on icon at bounding box center [494, 121] width 13 height 16
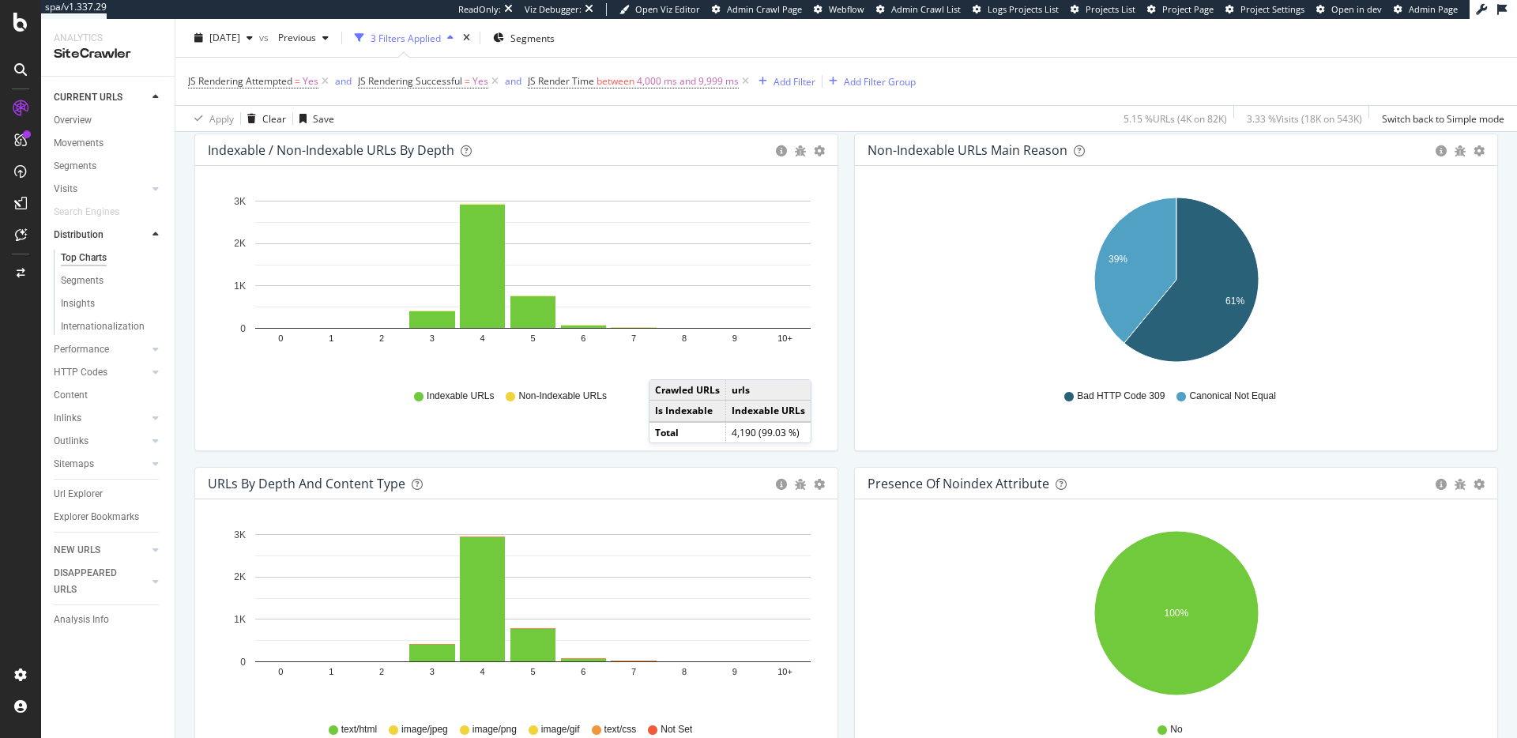
scroll to position [1439, 0]
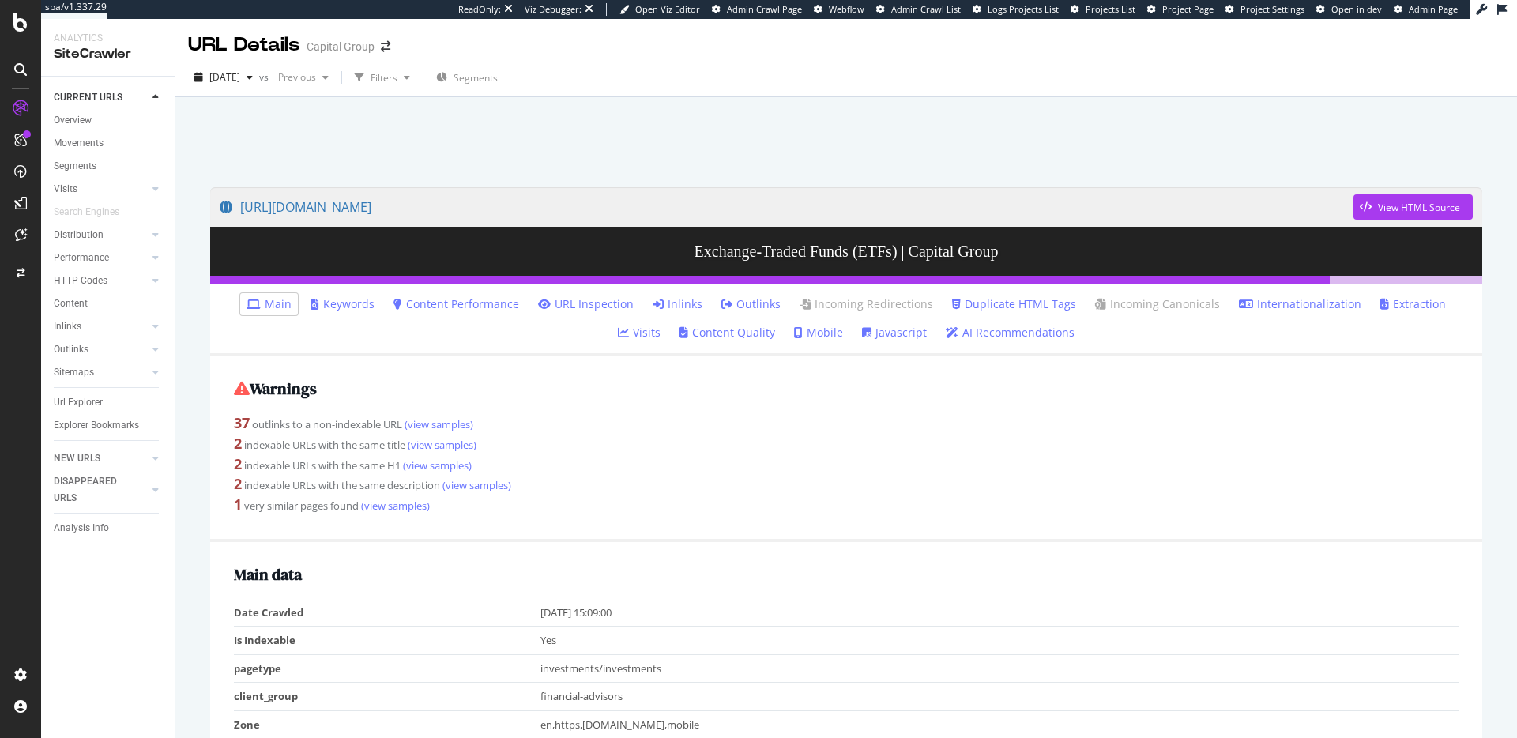
click at [862, 331] on link "Javascript" at bounding box center [894, 333] width 65 height 16
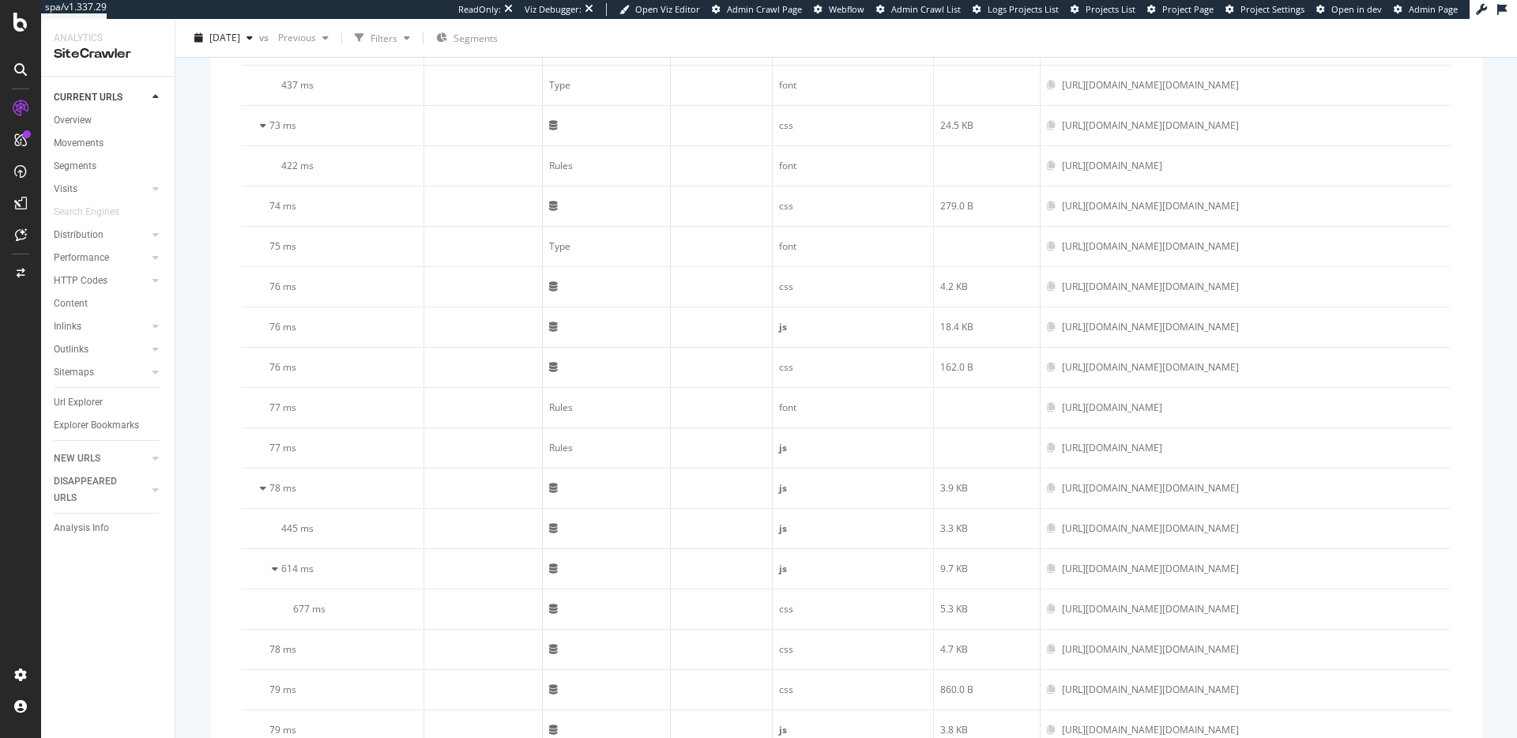
scroll to position [1039, 0]
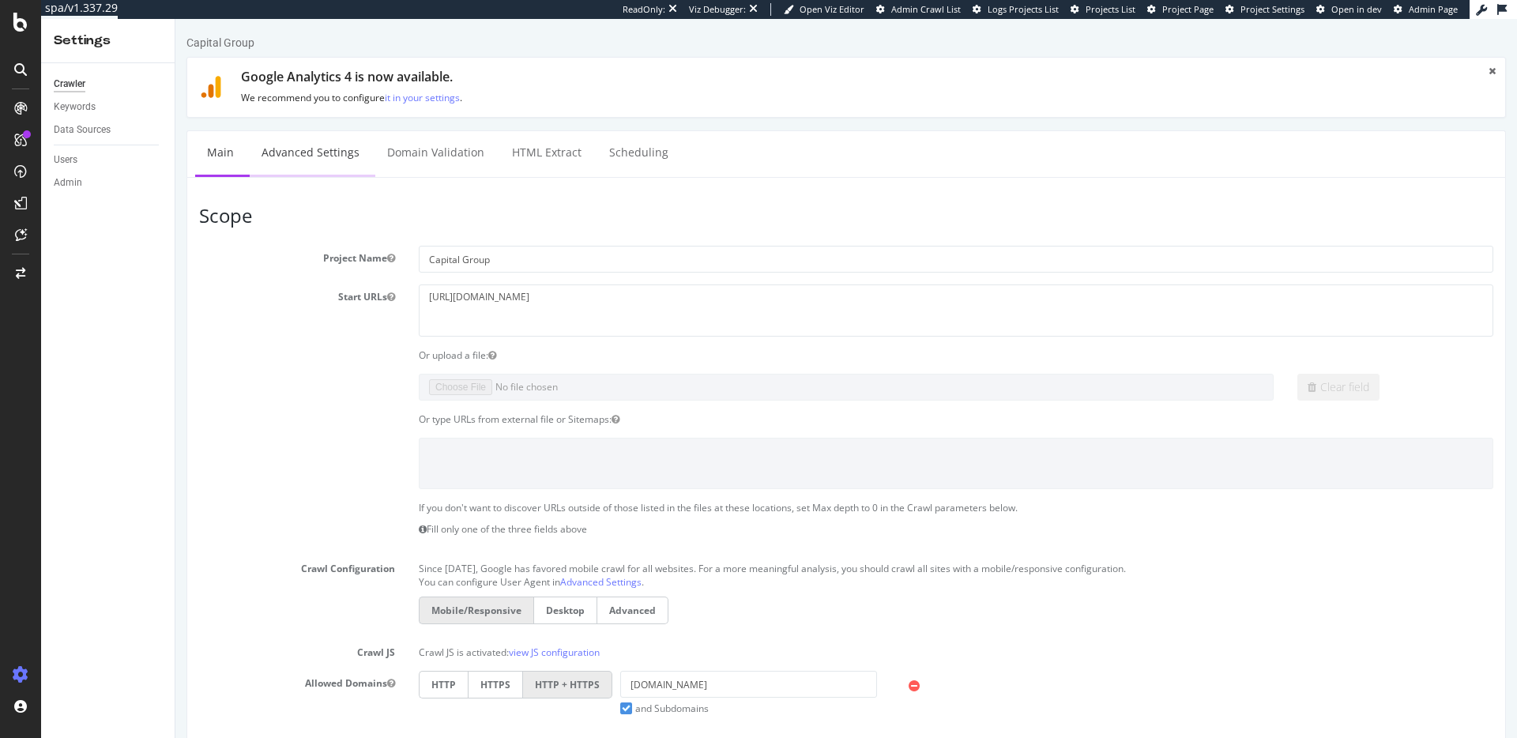
click at [339, 164] on link "Advanced Settings" at bounding box center [311, 152] width 122 height 43
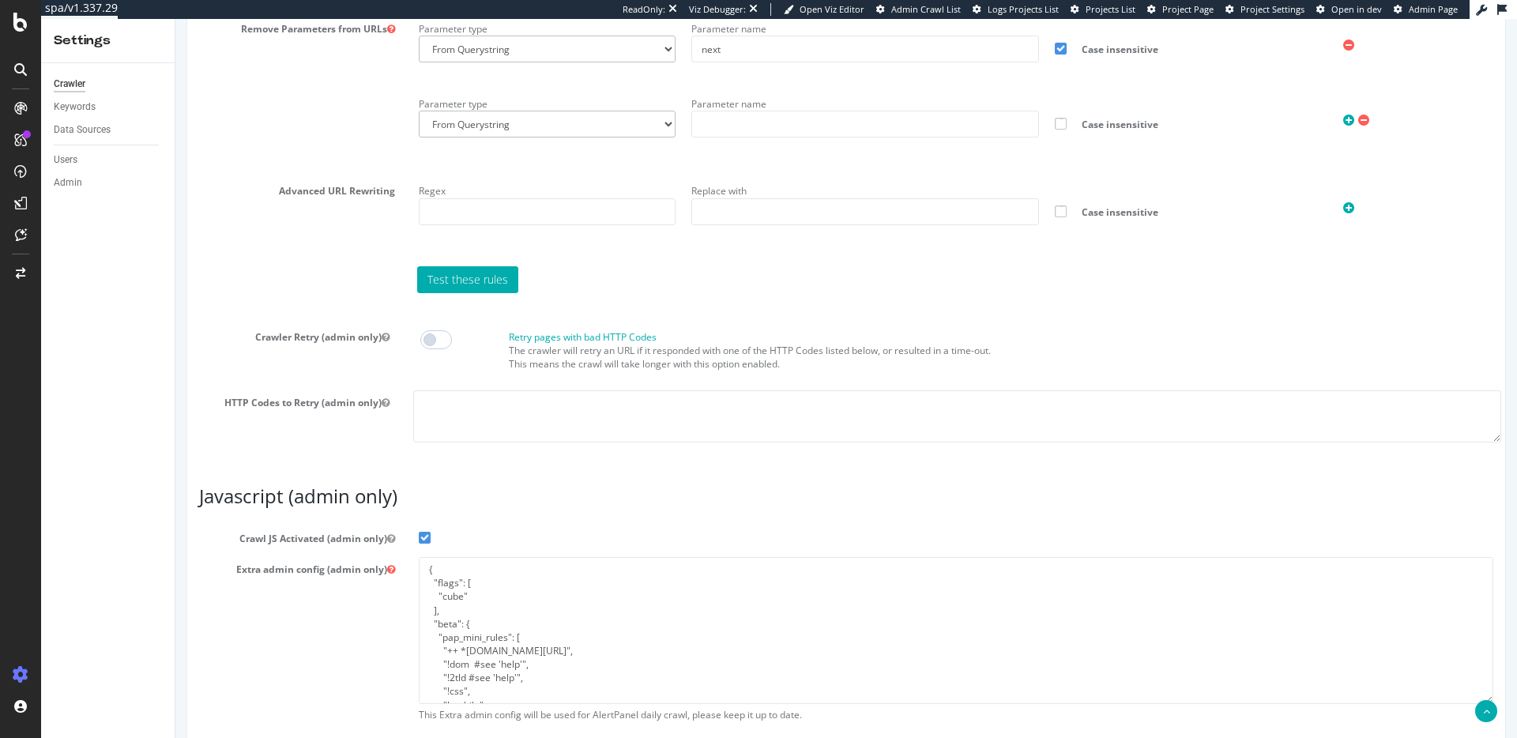
scroll to position [1260, 0]
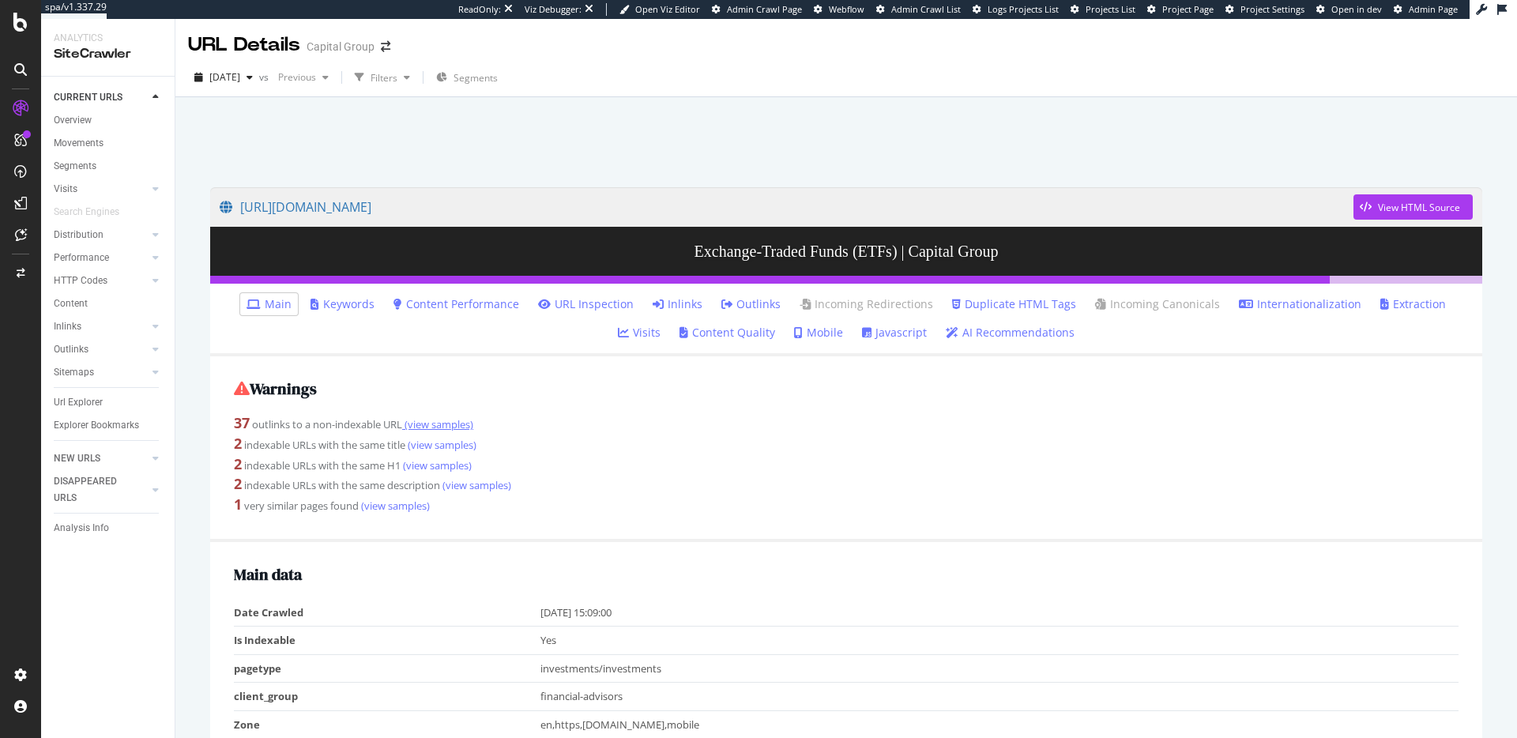
click at [445, 430] on link "(view samples)" at bounding box center [437, 424] width 71 height 14
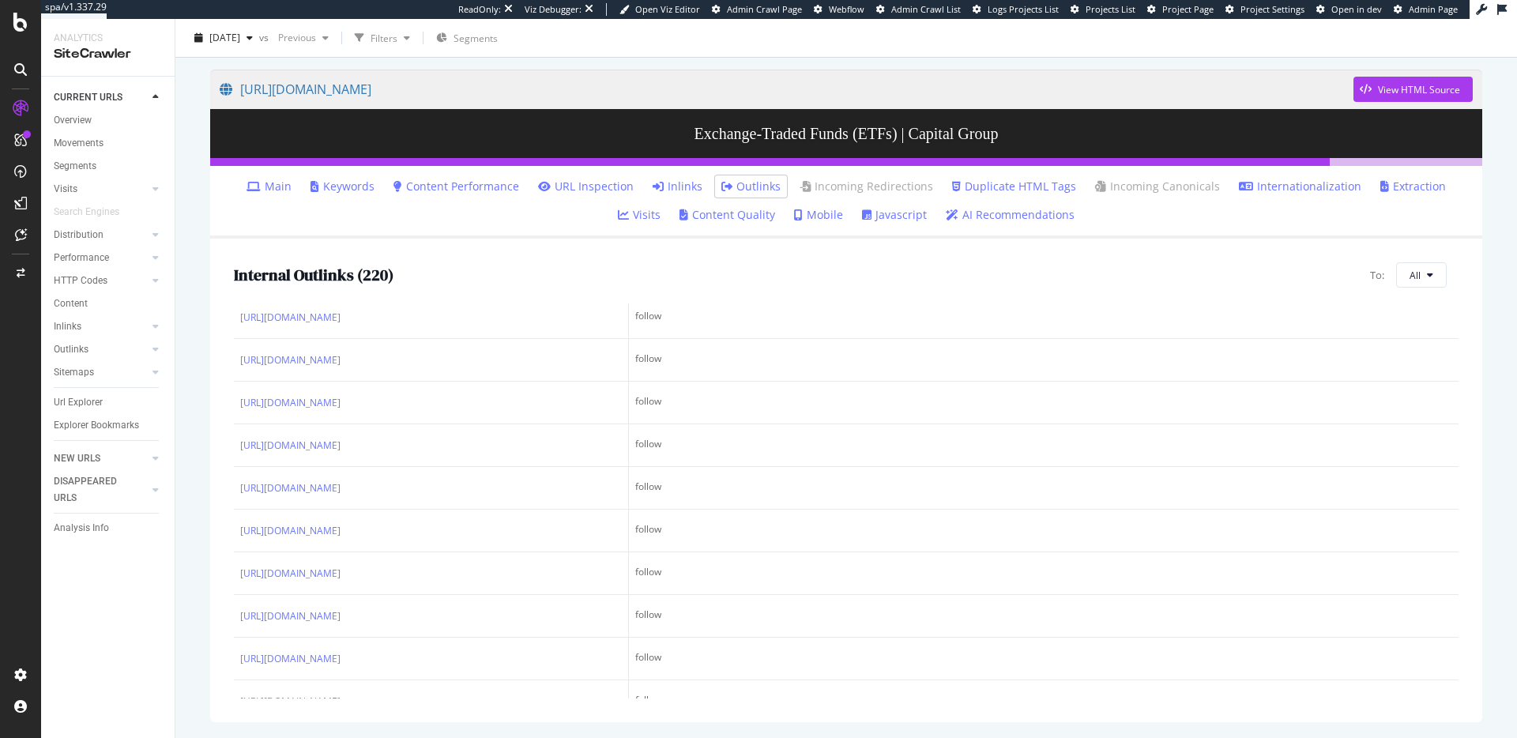
scroll to position [1668, 0]
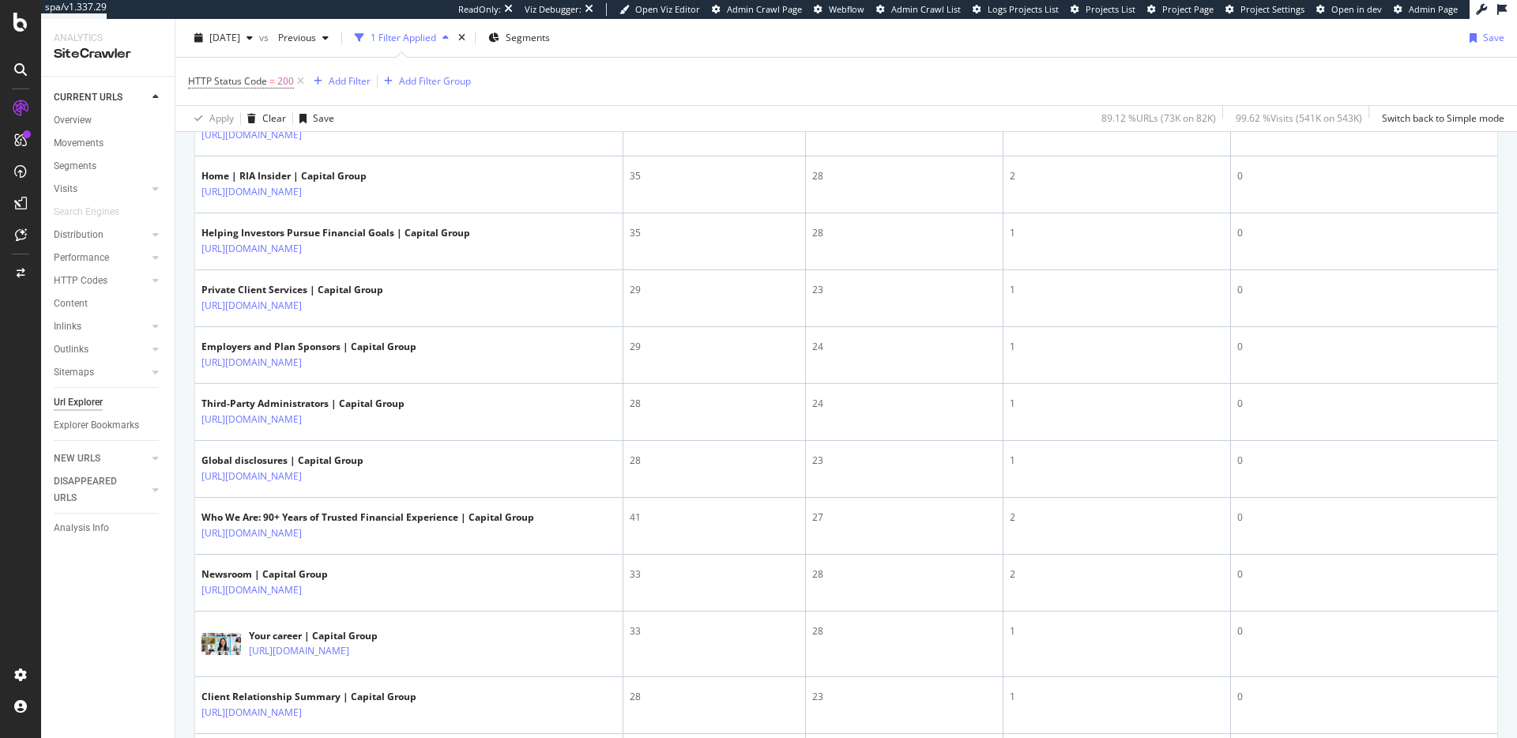
scroll to position [502, 0]
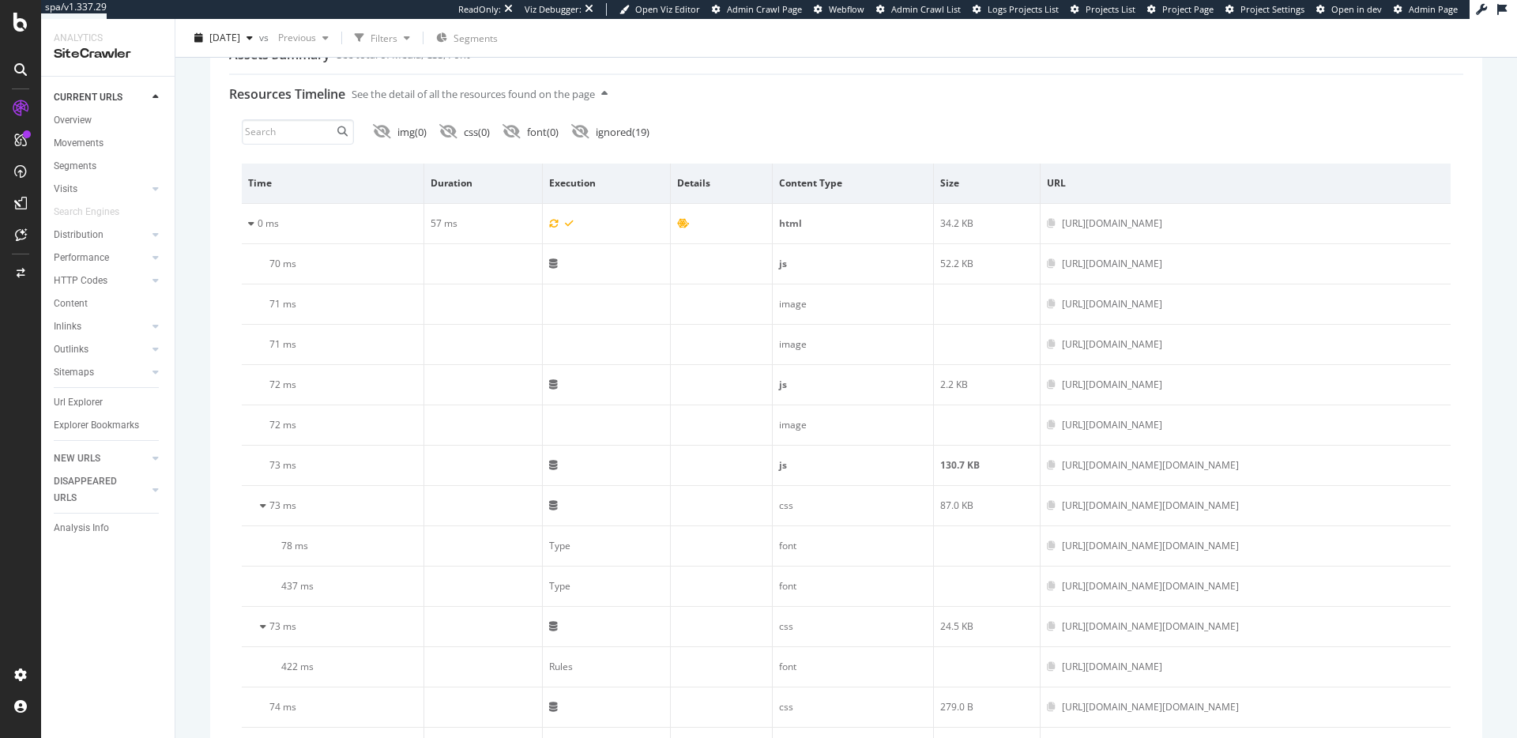
scroll to position [445, 0]
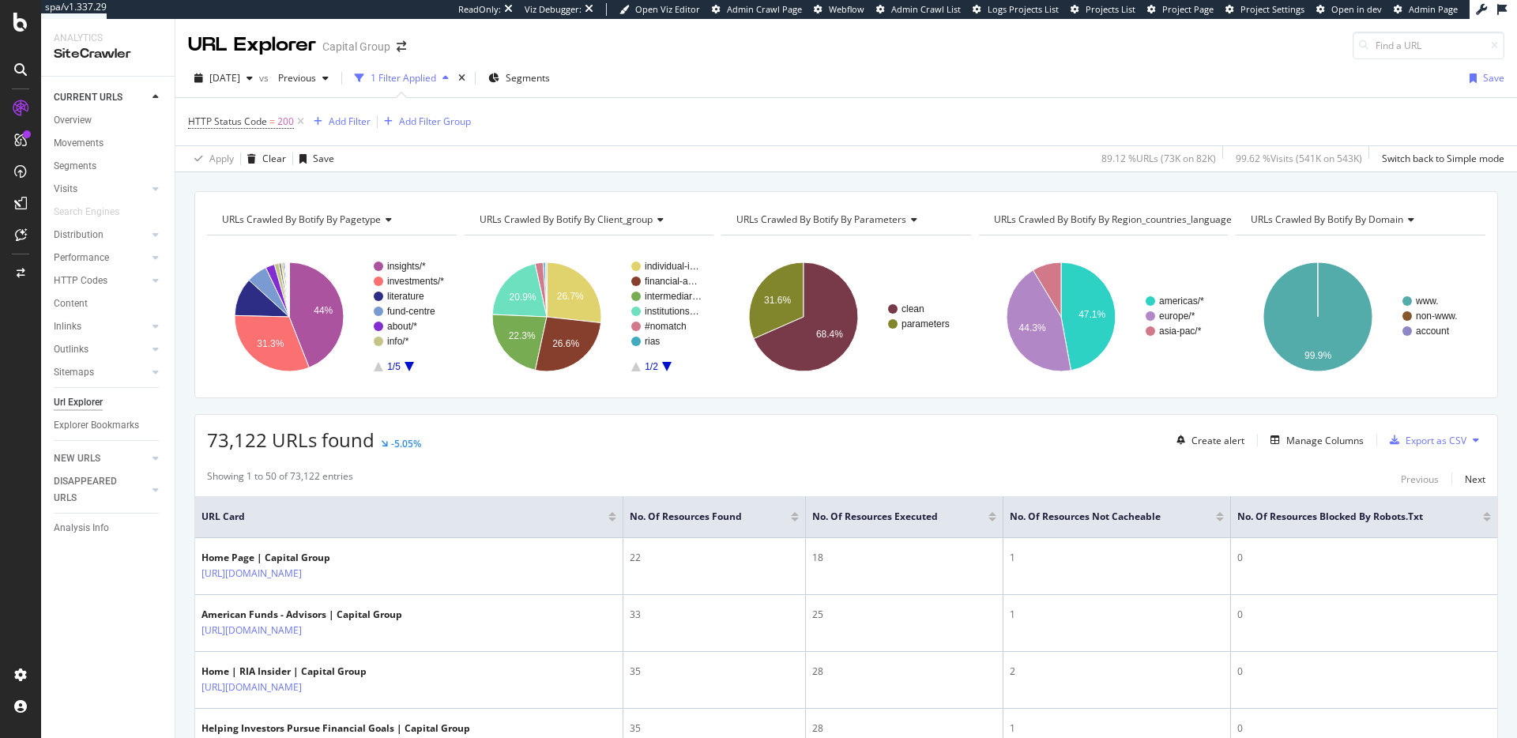
click at [1235, 51] on div "URL Explorer Capital Group" at bounding box center [845, 39] width 1341 height 40
click at [1217, 85] on div "[DATE] vs Previous 1 Filter Applied Segments Save" at bounding box center [845, 82] width 1341 height 32
click at [1331, 438] on div "Manage Columns" at bounding box center [1324, 440] width 77 height 13
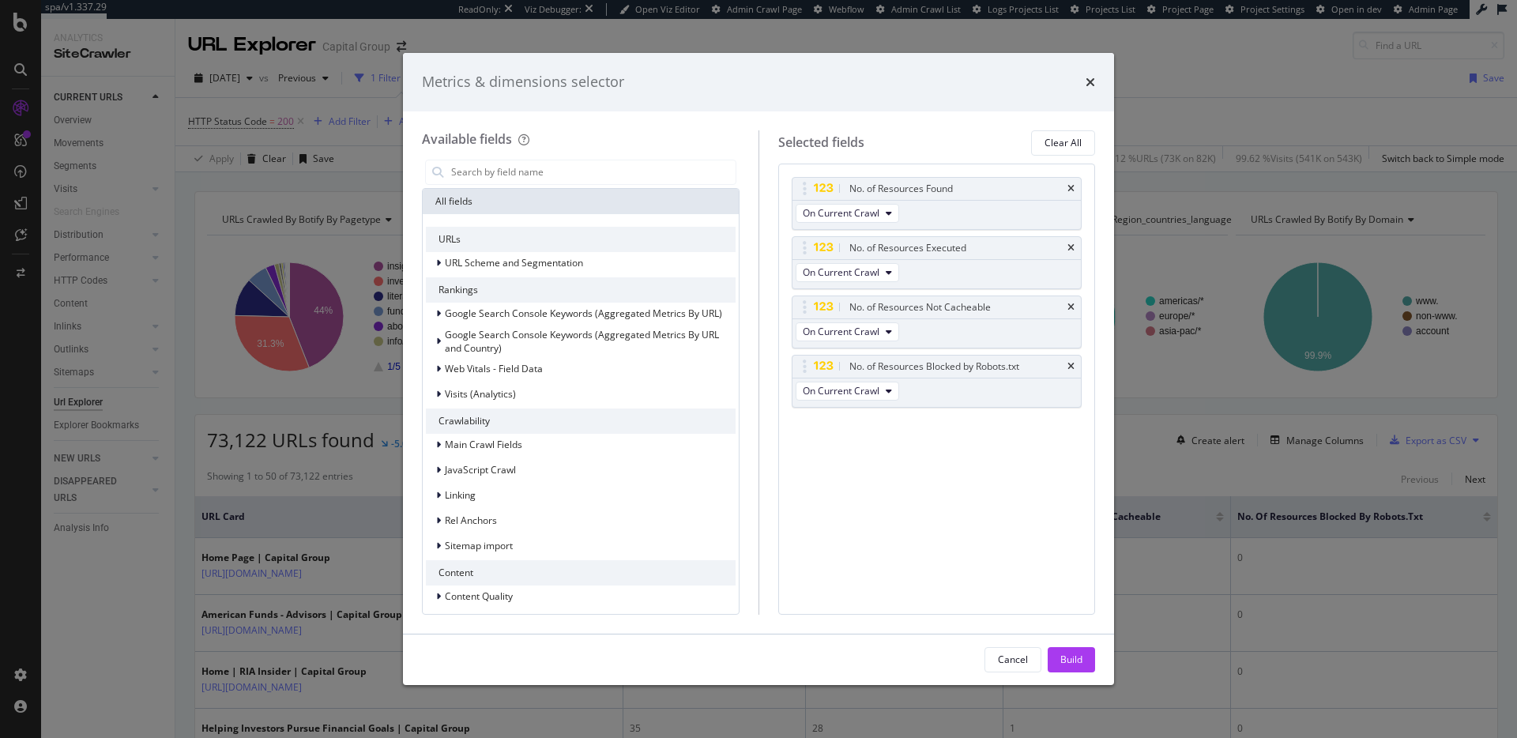
click at [1097, 76] on div "Metrics & dimensions selector" at bounding box center [758, 82] width 711 height 58
drag, startPoint x: 1097, startPoint y: 76, endPoint x: 1090, endPoint y: 81, distance: 9.0
click at [1096, 77] on div "Metrics & dimensions selector" at bounding box center [758, 82] width 711 height 58
click at [1090, 82] on icon "times" at bounding box center [1089, 82] width 9 height 13
